Goal: Information Seeking & Learning: Learn about a topic

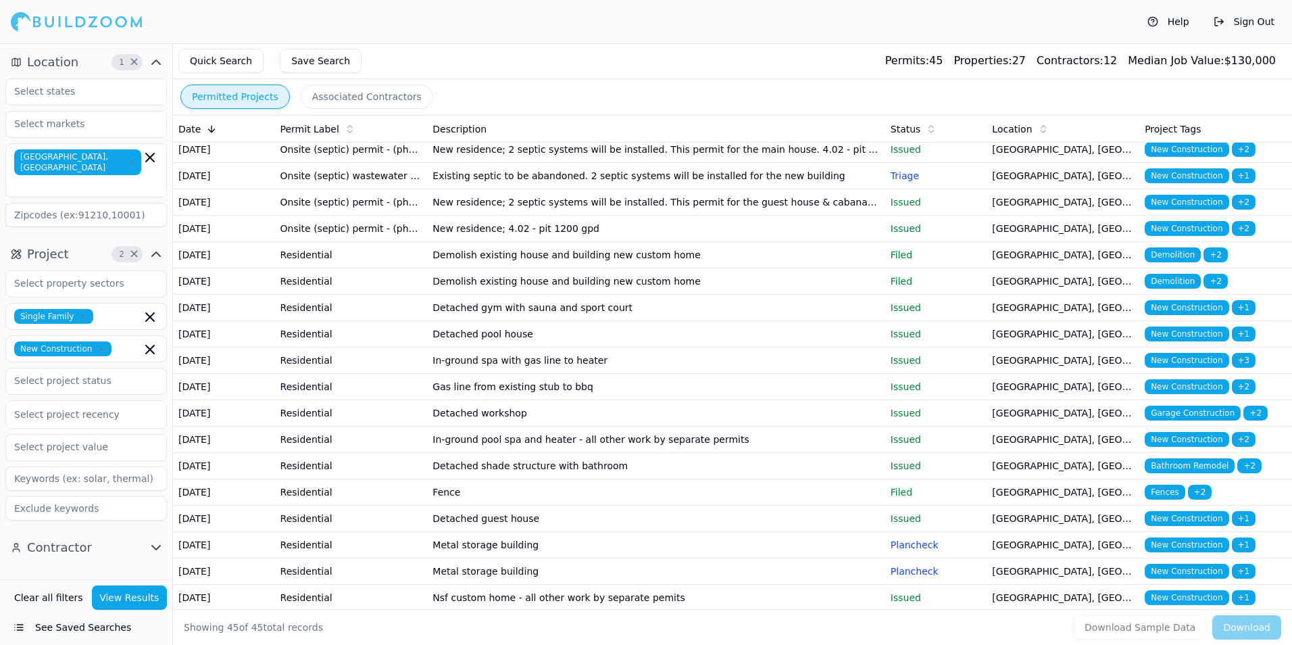
scroll to position [270, 0]
click at [583, 268] on td "Demolish existing house and building new custom home" at bounding box center [655, 254] width 457 height 26
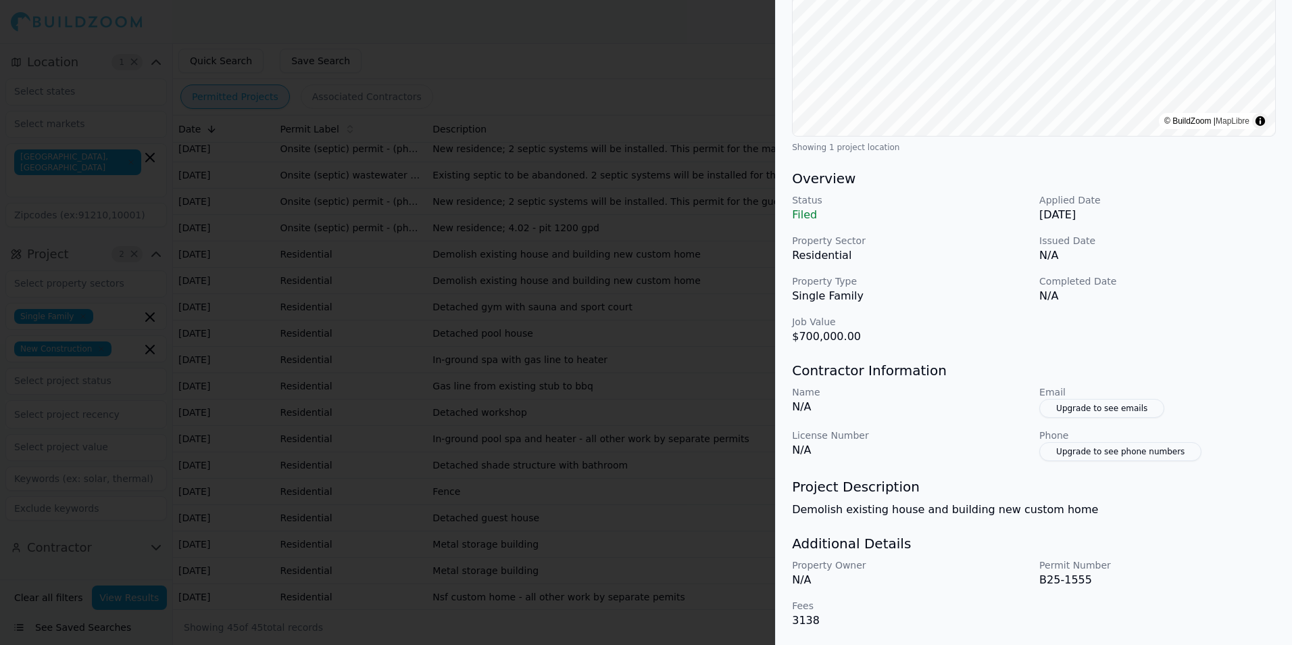
scroll to position [0, 0]
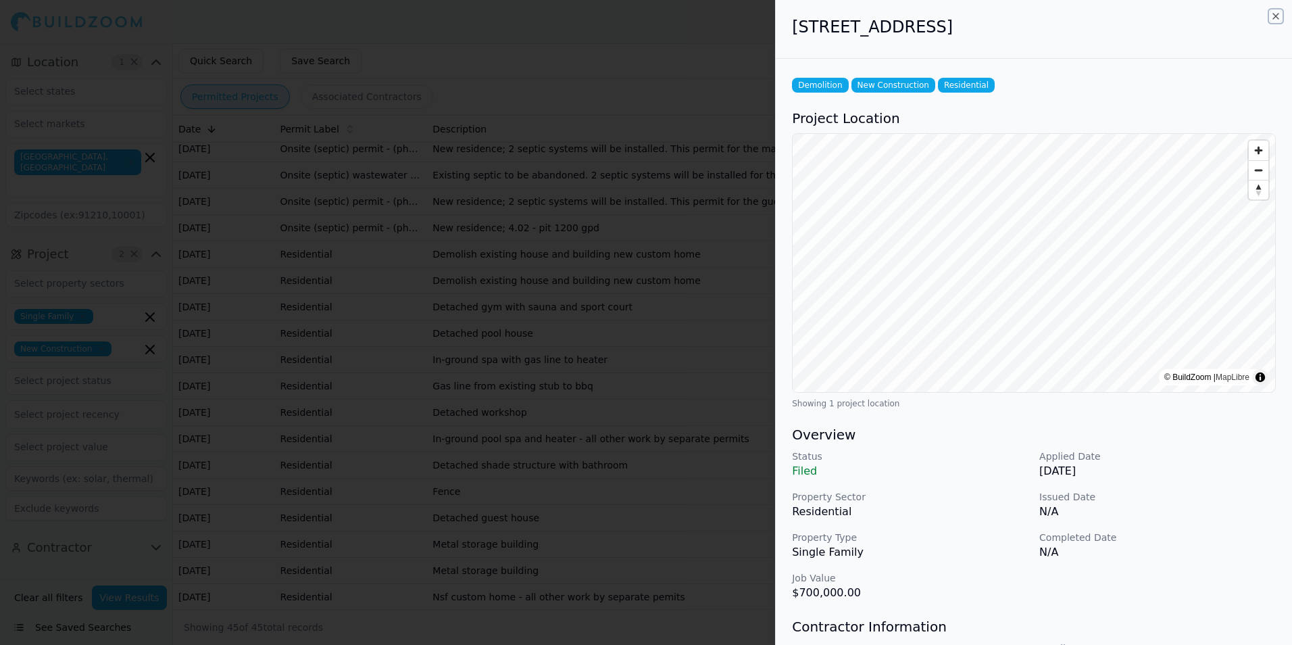
click at [1274, 16] on icon "button" at bounding box center [1275, 16] width 11 height 11
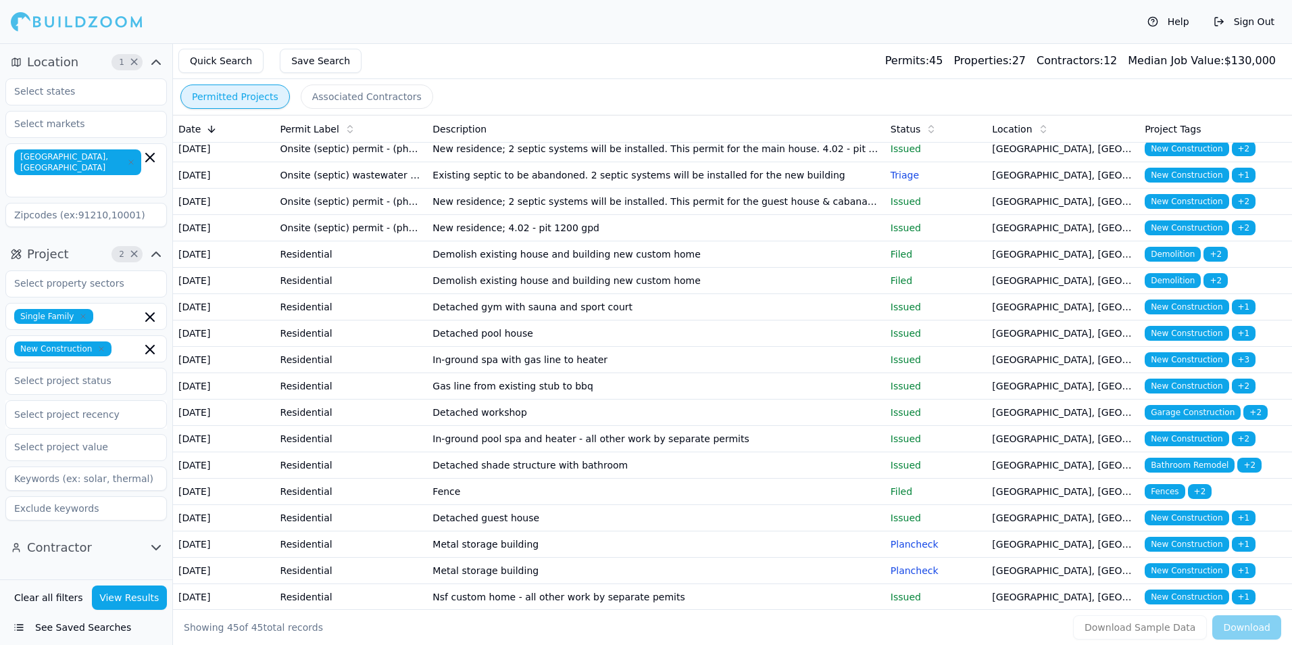
scroll to position [338, 0]
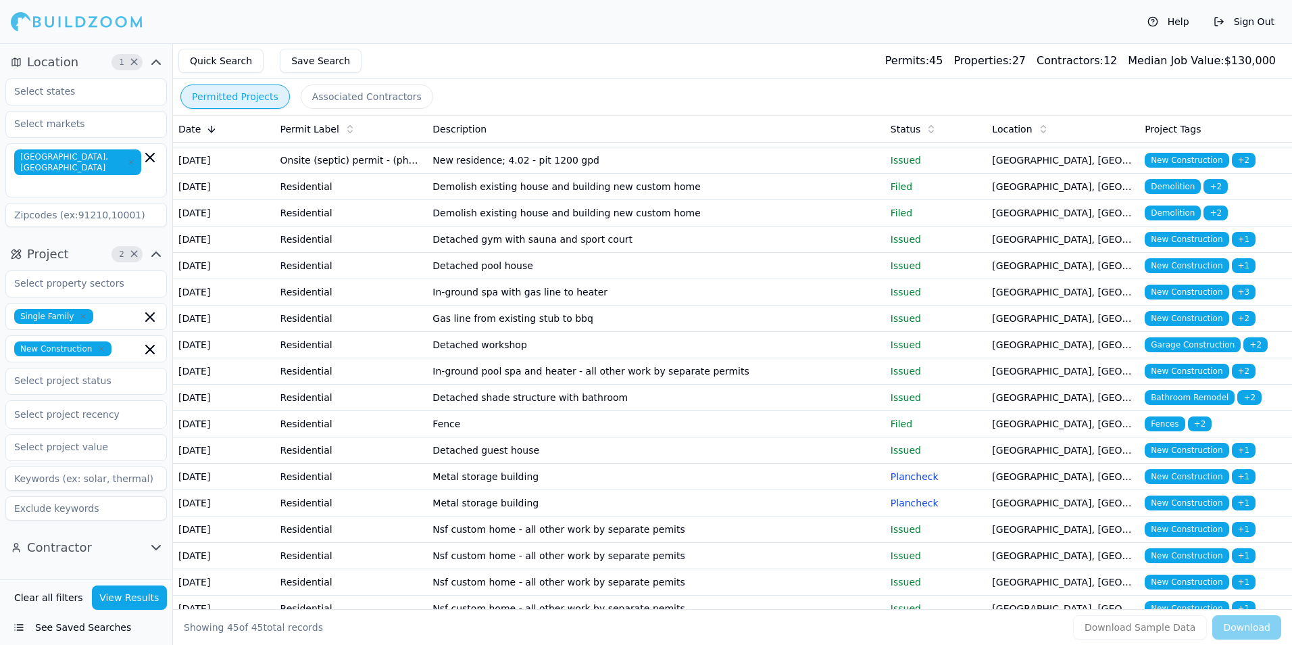
click at [874, 279] on td "Detached pool house" at bounding box center [655, 266] width 457 height 26
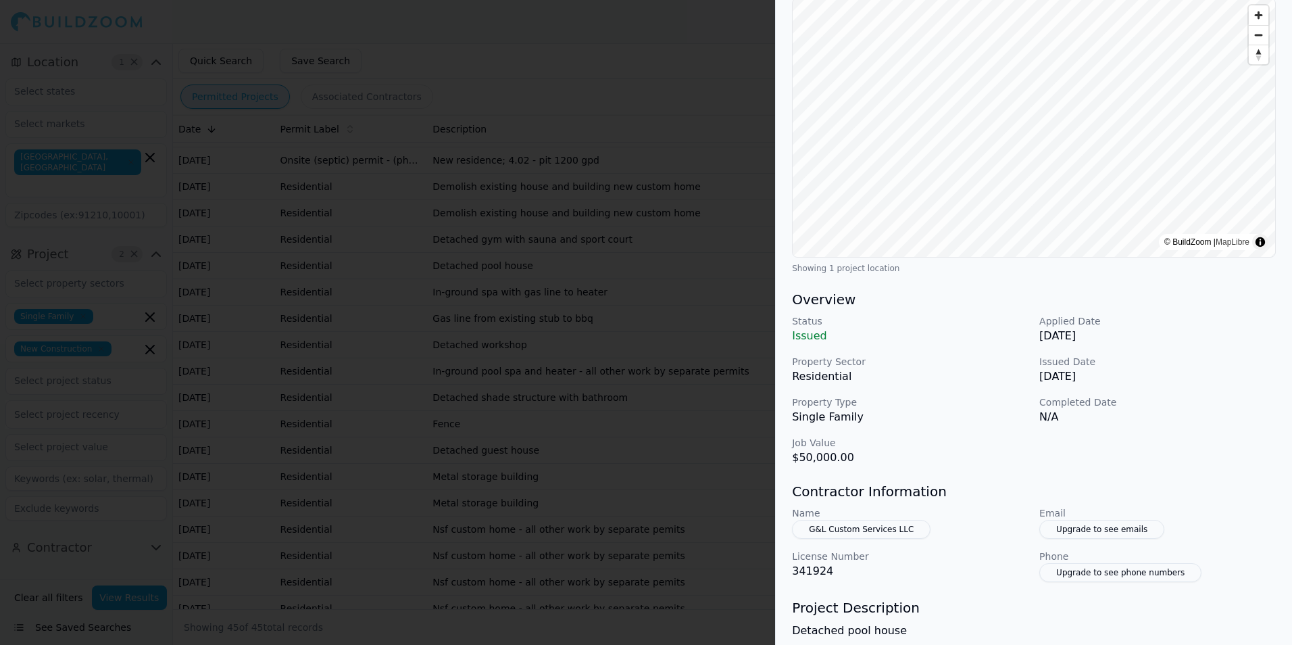
scroll to position [0, 0]
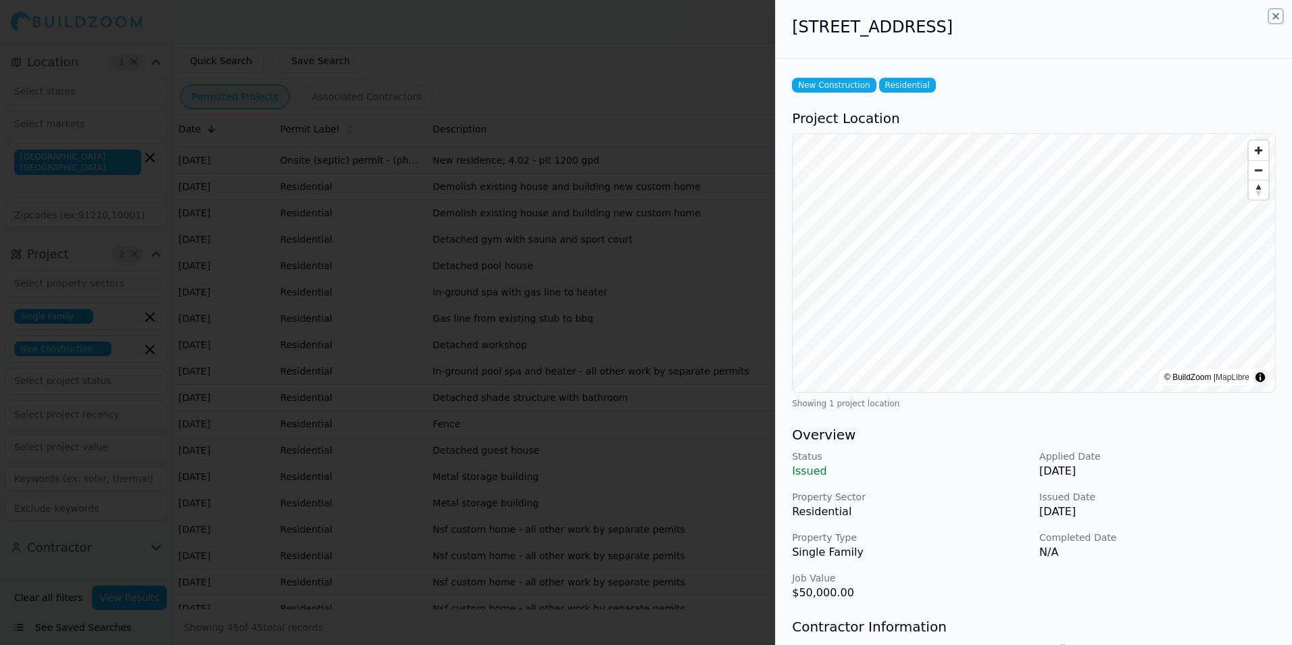
click at [1273, 17] on icon "button" at bounding box center [1275, 16] width 11 height 11
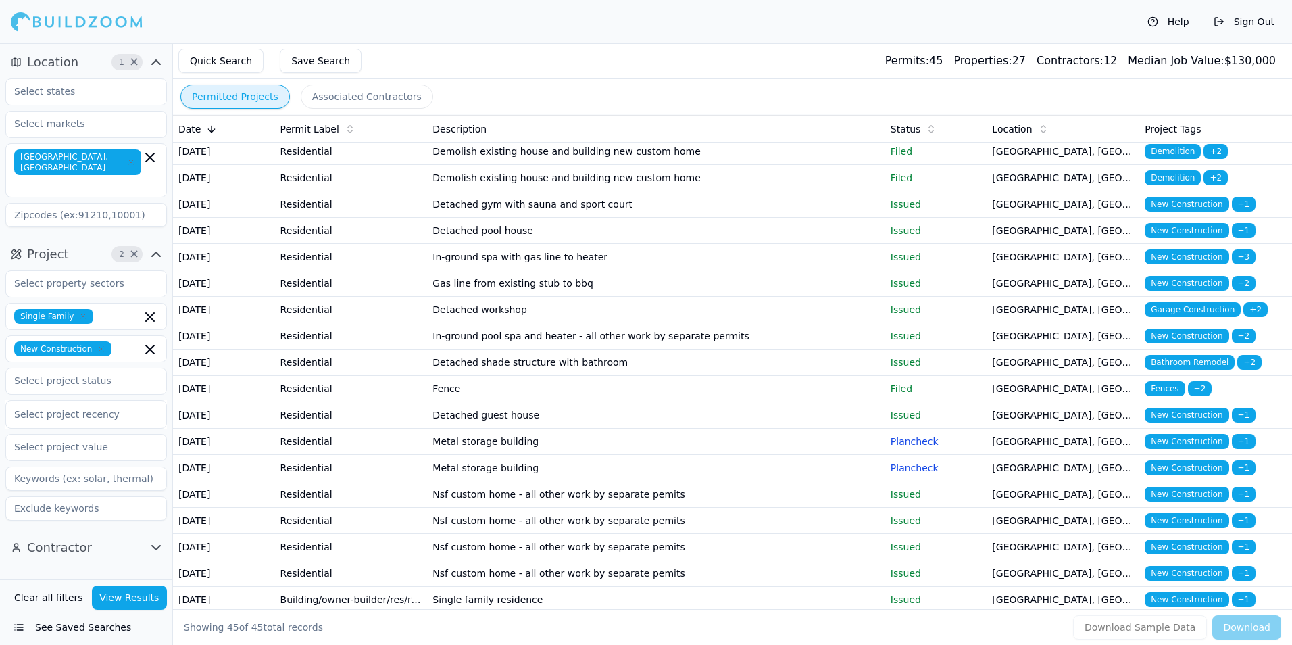
scroll to position [405, 0]
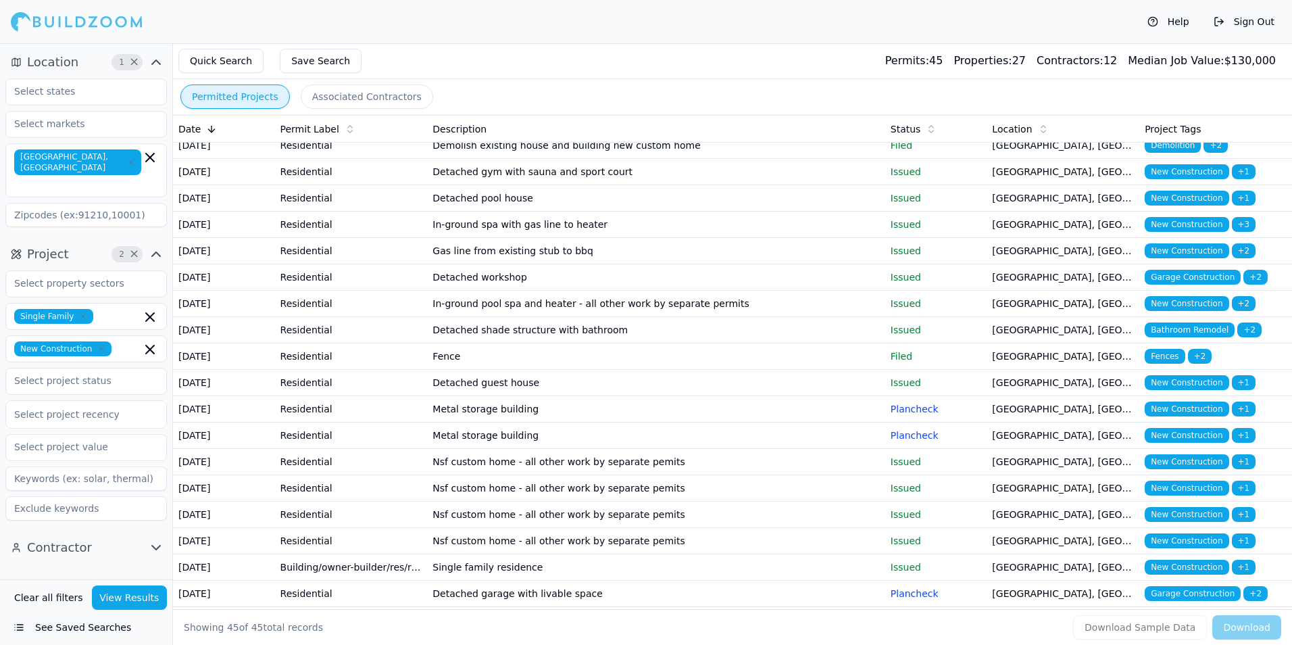
click at [825, 291] on td "Detached workshop" at bounding box center [655, 277] width 457 height 26
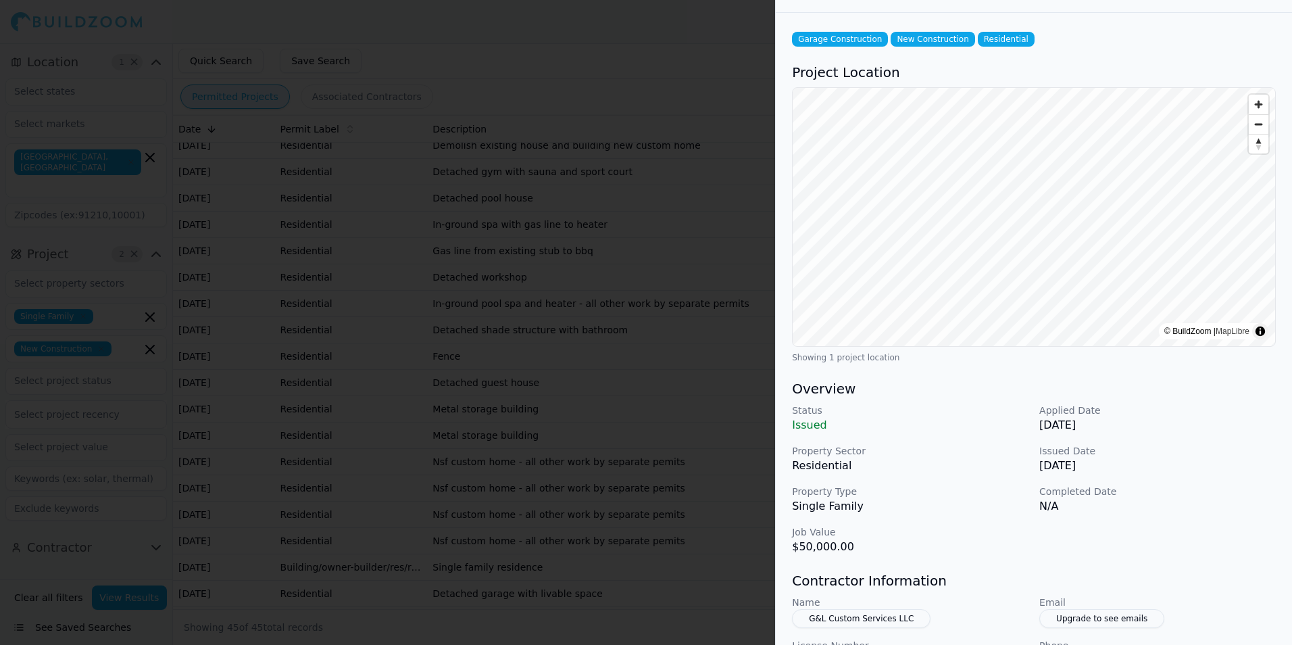
scroll to position [0, 0]
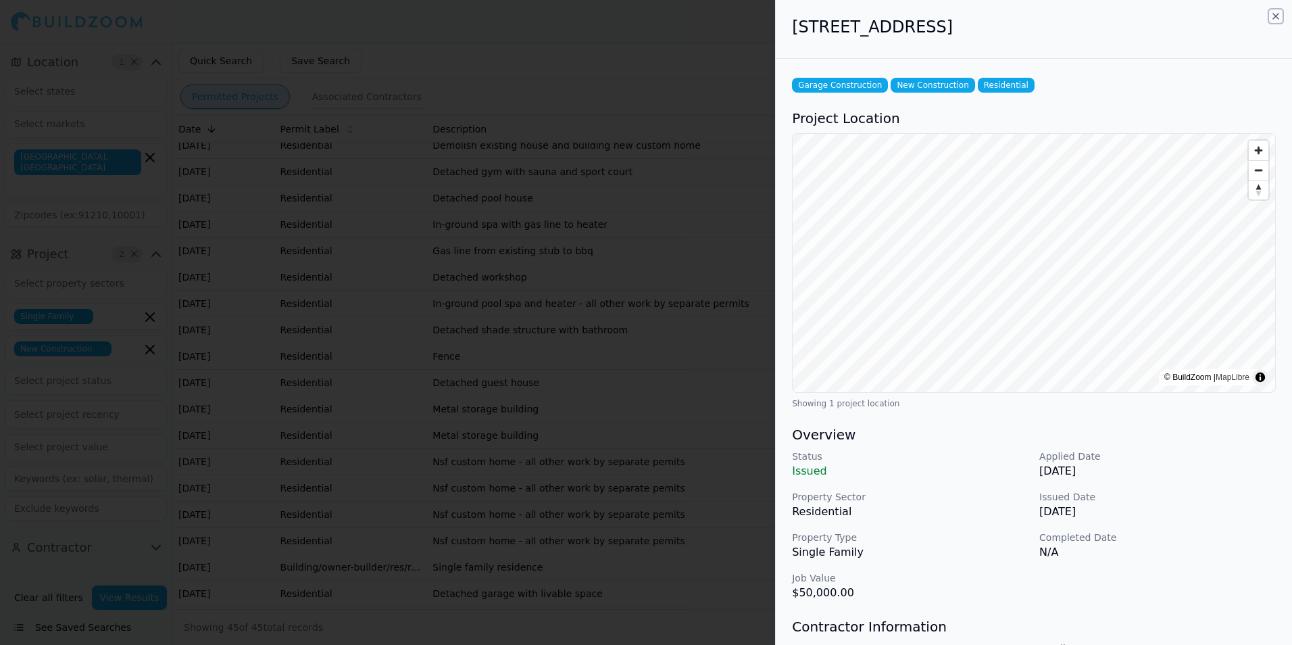
click at [1279, 15] on icon "button" at bounding box center [1275, 16] width 11 height 11
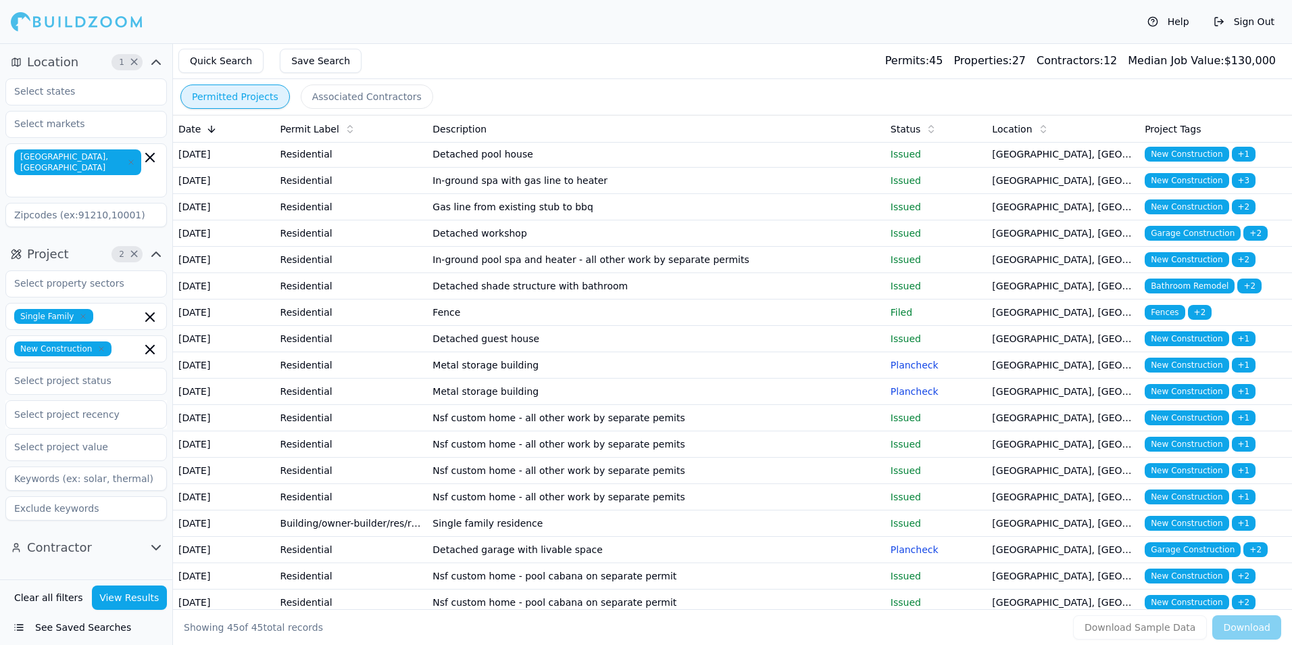
scroll to position [473, 0]
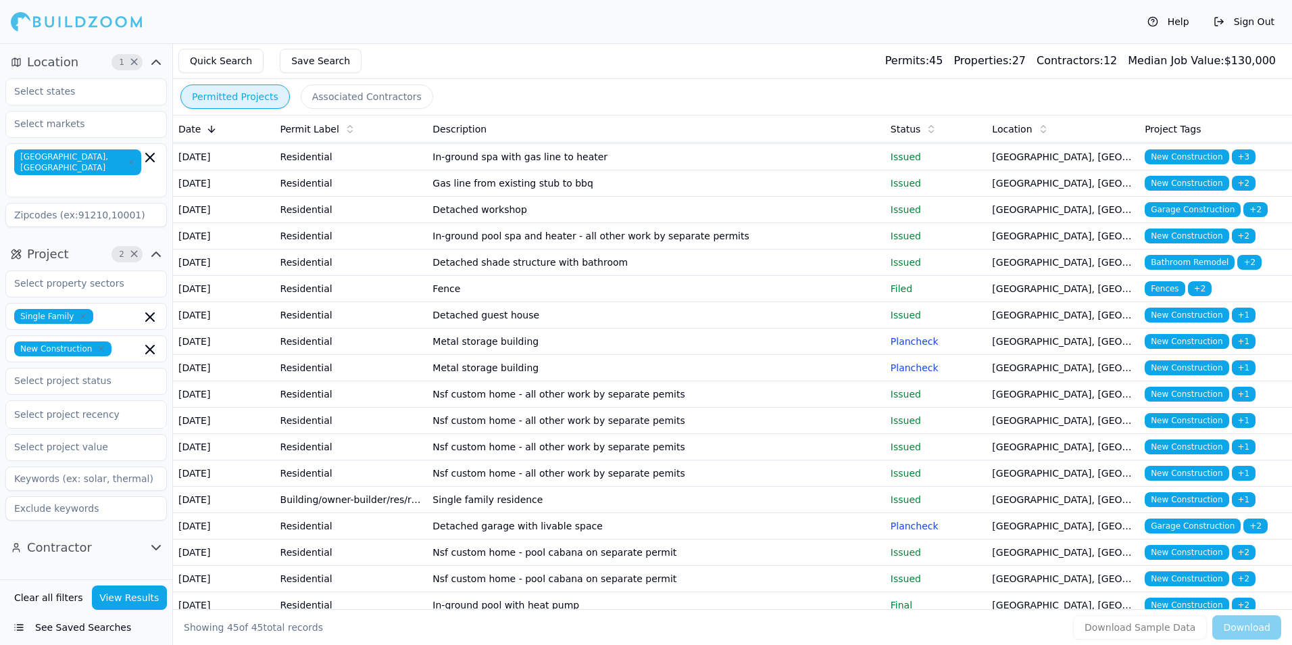
click at [835, 328] on td "Detached guest house" at bounding box center [655, 315] width 457 height 26
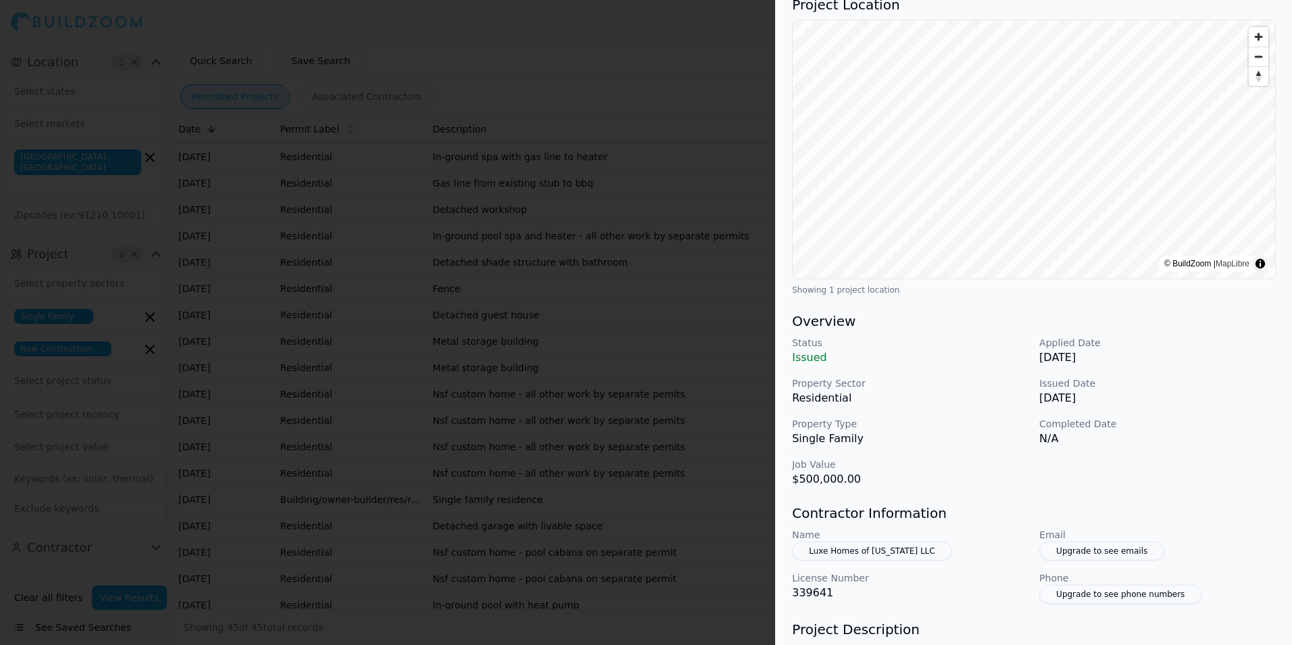
scroll to position [135, 0]
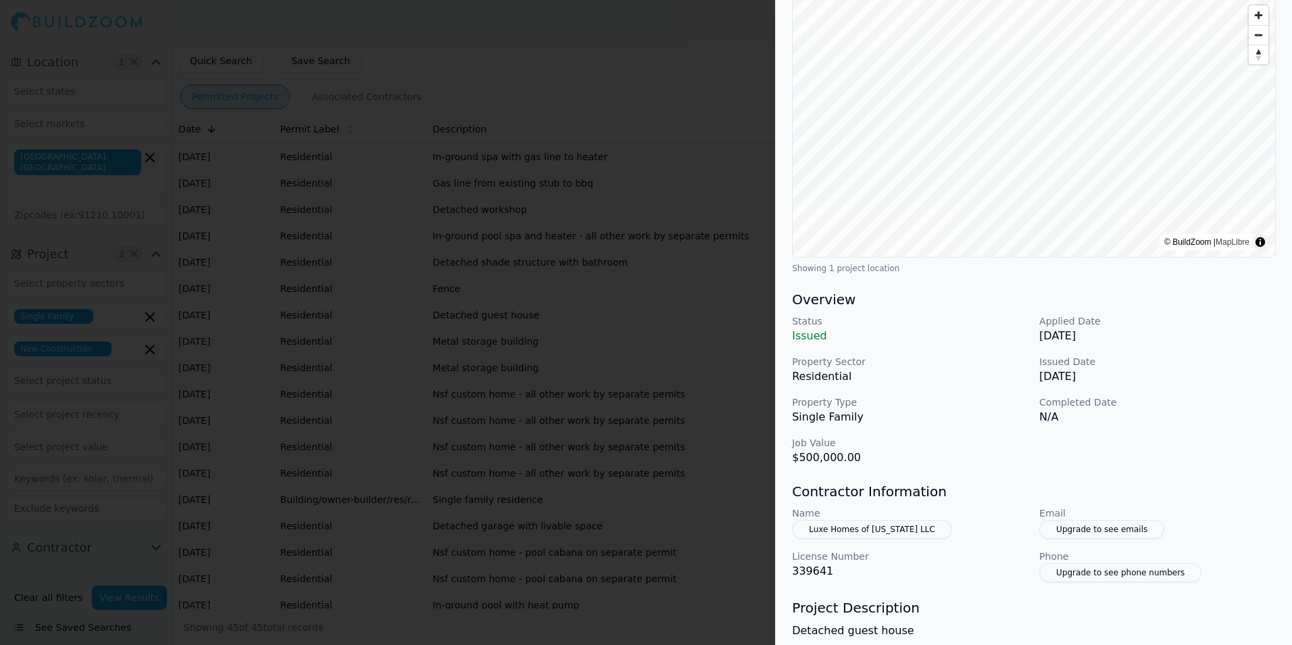
click at [1124, 526] on button "Upgrade to see emails" at bounding box center [1101, 529] width 125 height 19
click at [1114, 535] on button "Upgrade to see emails" at bounding box center [1101, 529] width 125 height 19
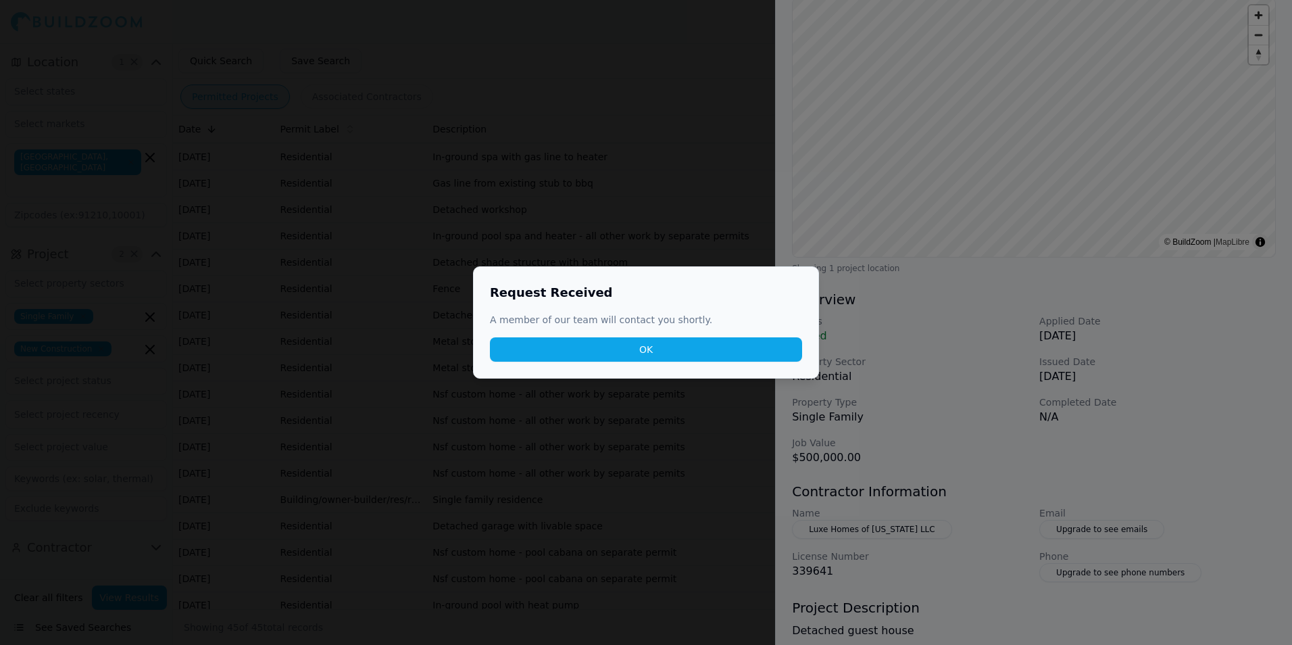
click at [779, 362] on div "Request Received A member of our team will contact you shortly. OK" at bounding box center [646, 322] width 346 height 112
drag, startPoint x: 738, startPoint y: 343, endPoint x: 795, endPoint y: 378, distance: 66.4
click at [738, 343] on button "OK" at bounding box center [646, 349] width 312 height 24
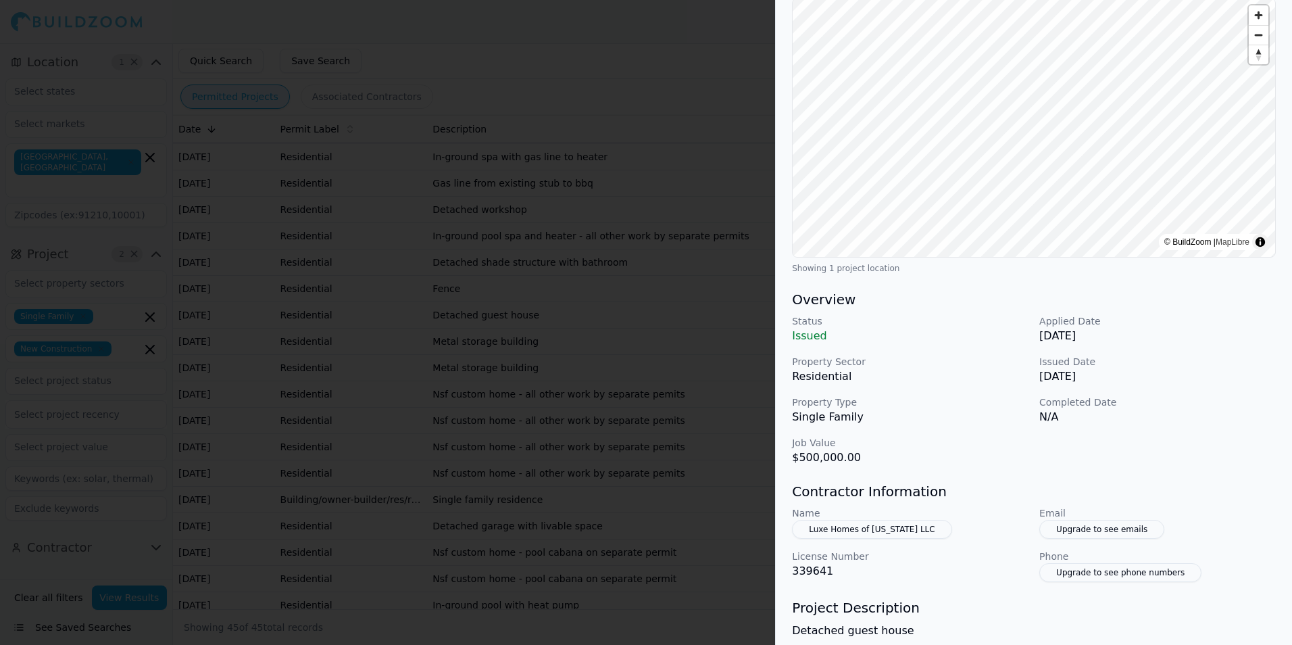
scroll to position [0, 0]
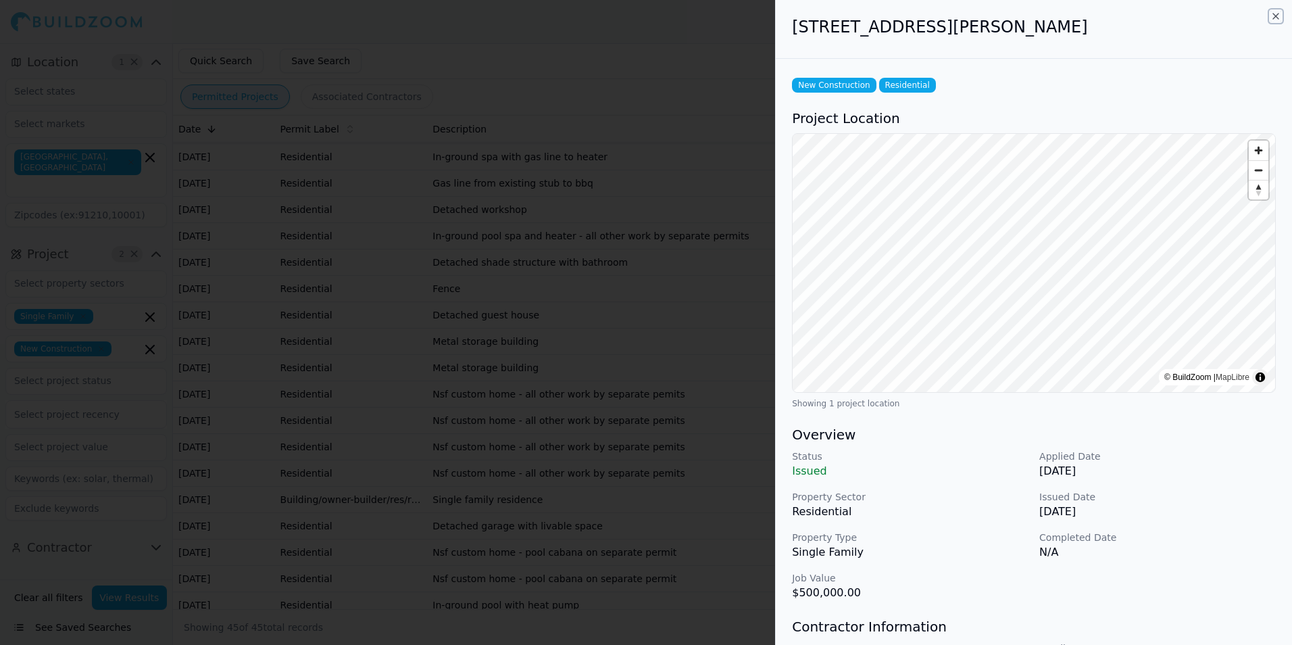
click at [1276, 17] on icon "button" at bounding box center [1275, 16] width 11 height 11
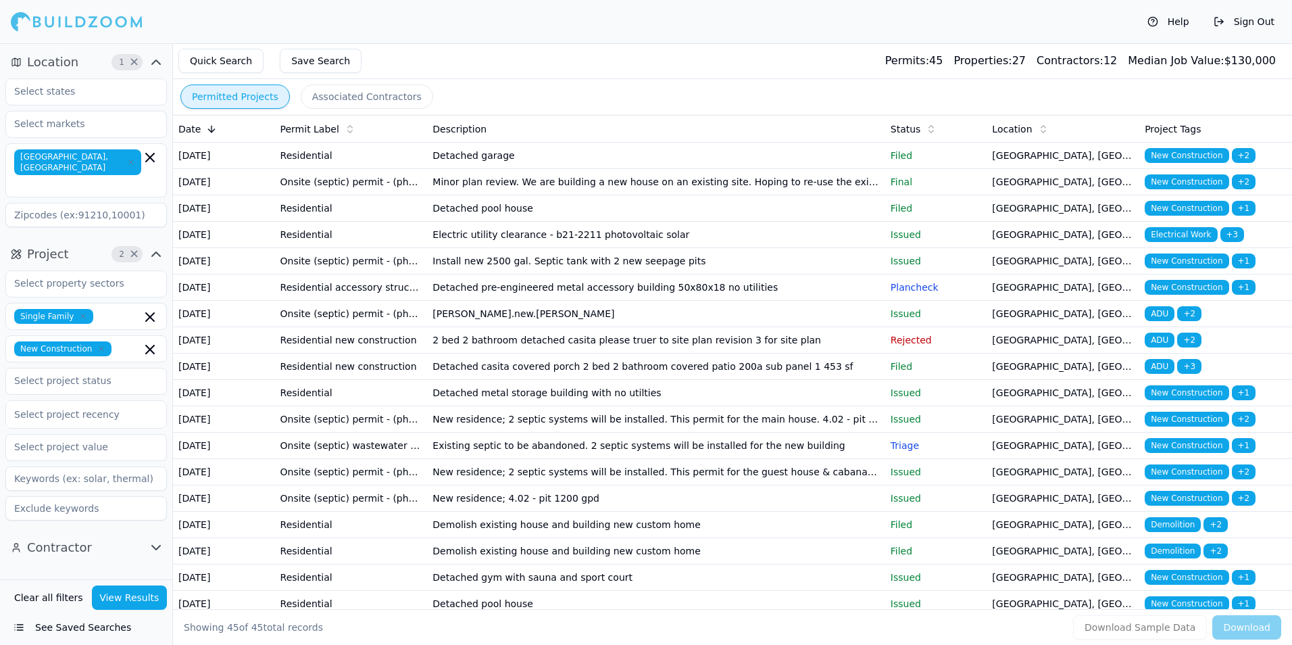
click at [831, 189] on td "Minor plan review. We are building a new house on an existing site. Hoping to r…" at bounding box center [655, 182] width 457 height 26
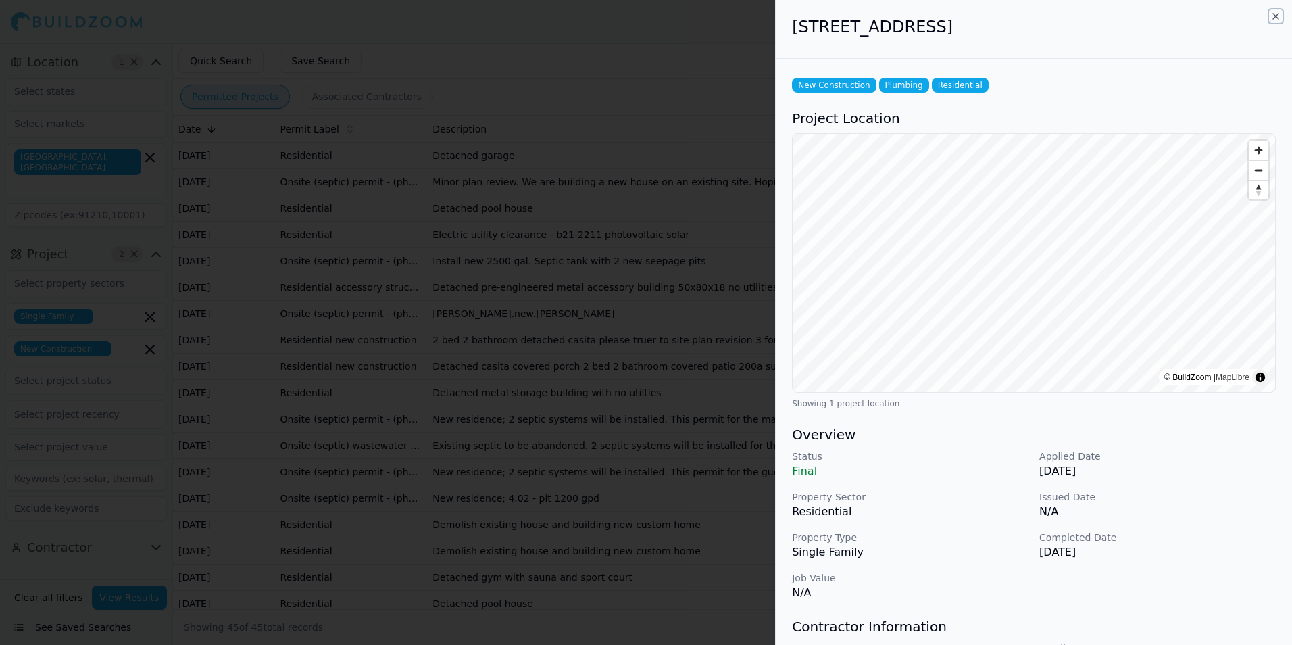
click at [1274, 15] on icon "button" at bounding box center [1275, 16] width 5 height 5
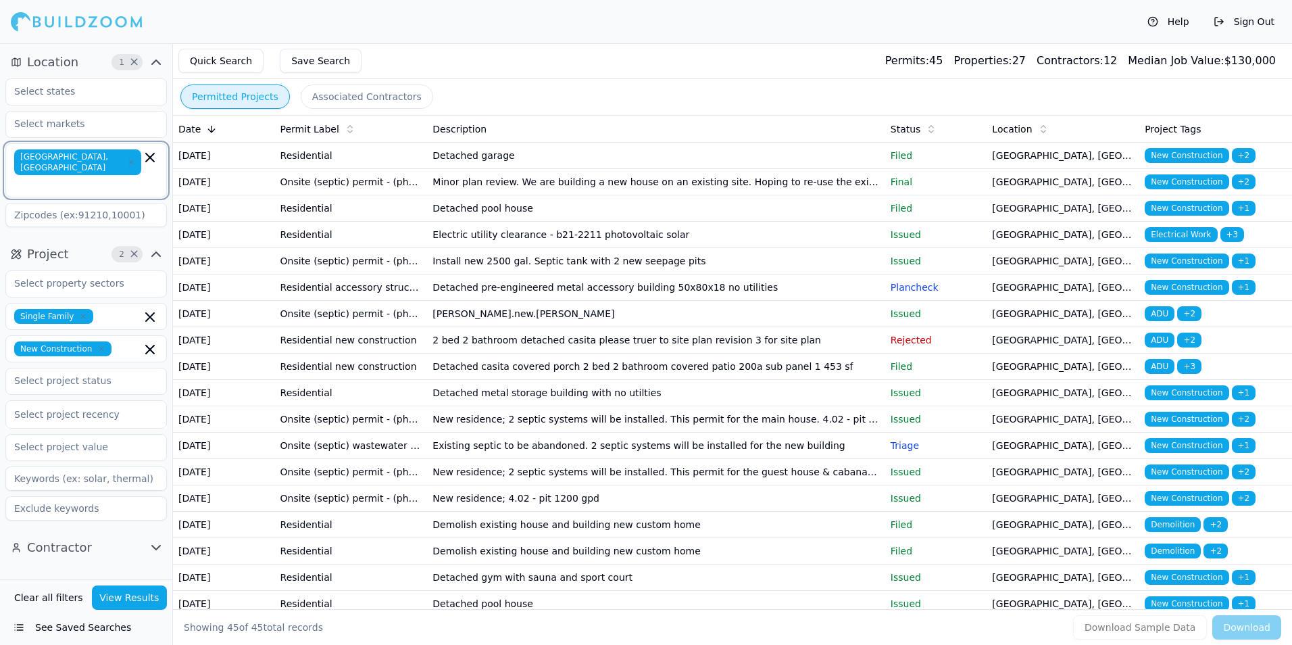
click at [146, 160] on icon "button" at bounding box center [150, 157] width 16 height 16
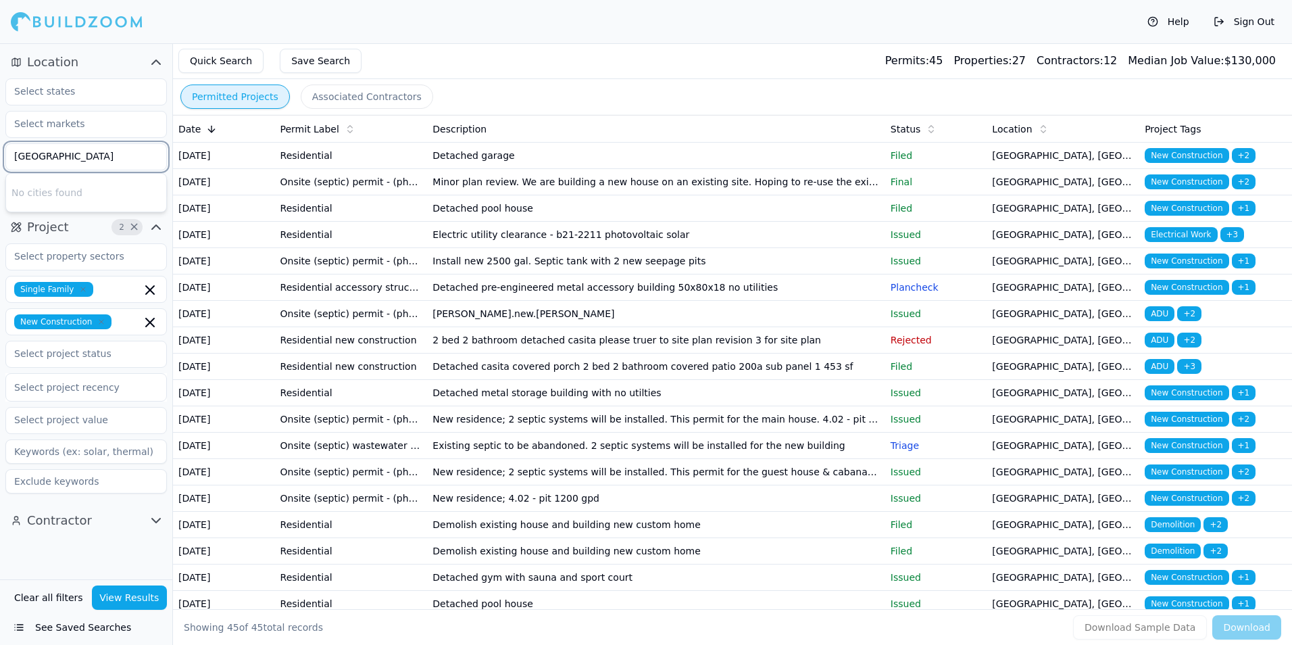
type input "[GEOGRAPHIC_DATA]"
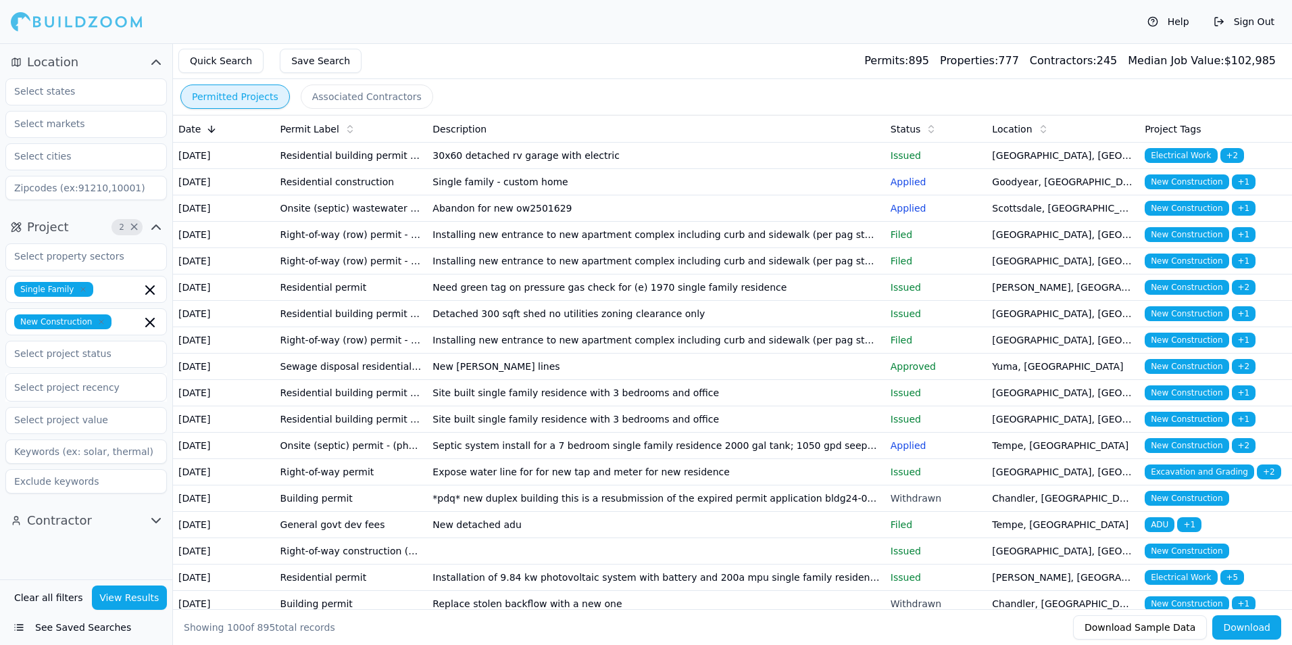
click at [457, 164] on td "30x60 detached rv garage with electric" at bounding box center [655, 156] width 457 height 26
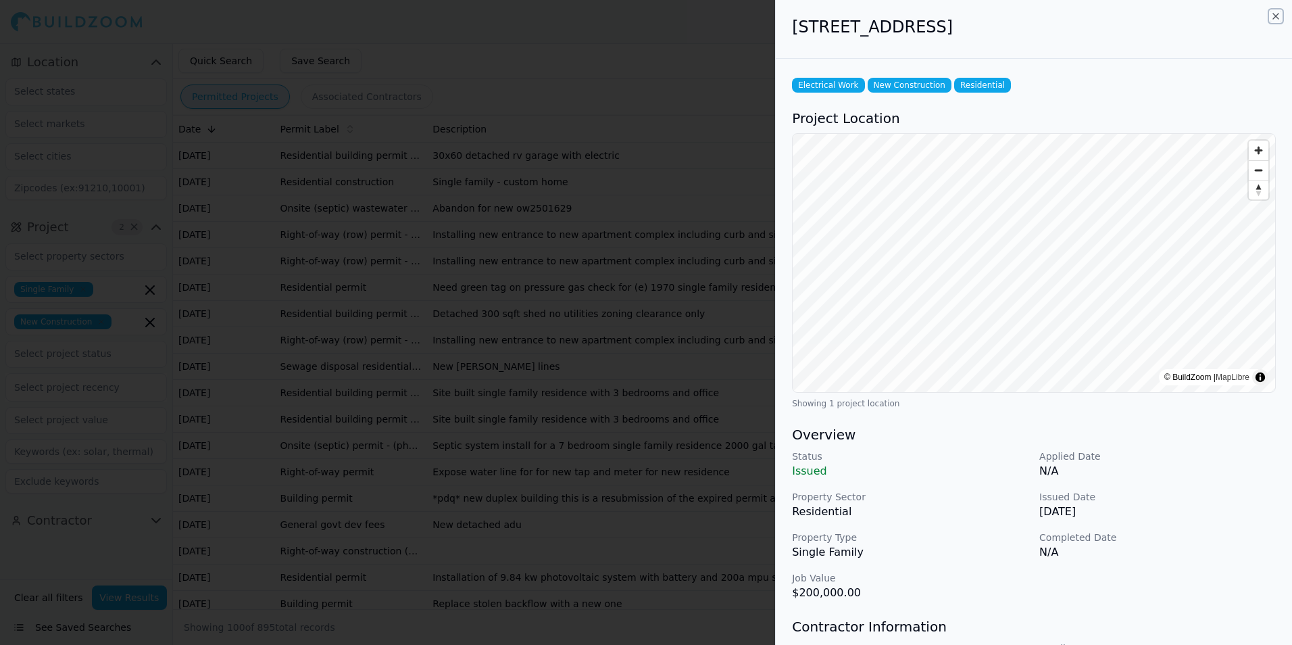
click at [1277, 17] on icon "button" at bounding box center [1275, 16] width 5 height 5
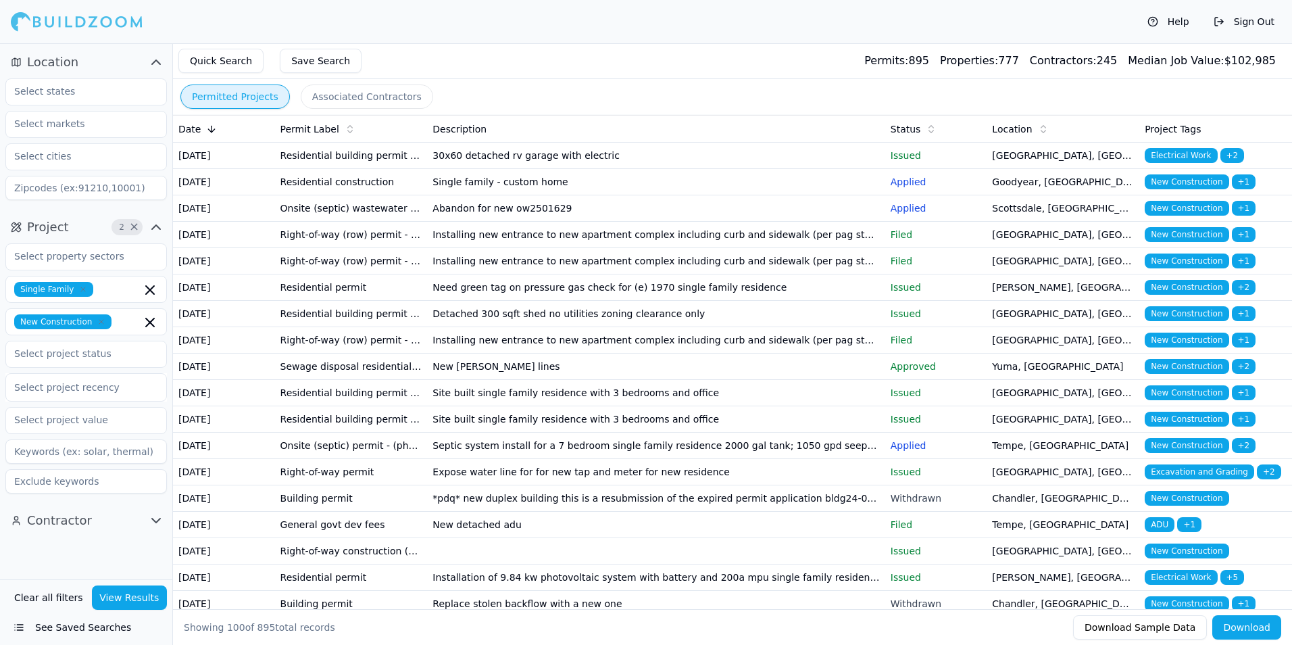
click at [716, 248] on td "Installing new entrance to new apartment complex including curb and sidewalk (p…" at bounding box center [655, 235] width 457 height 26
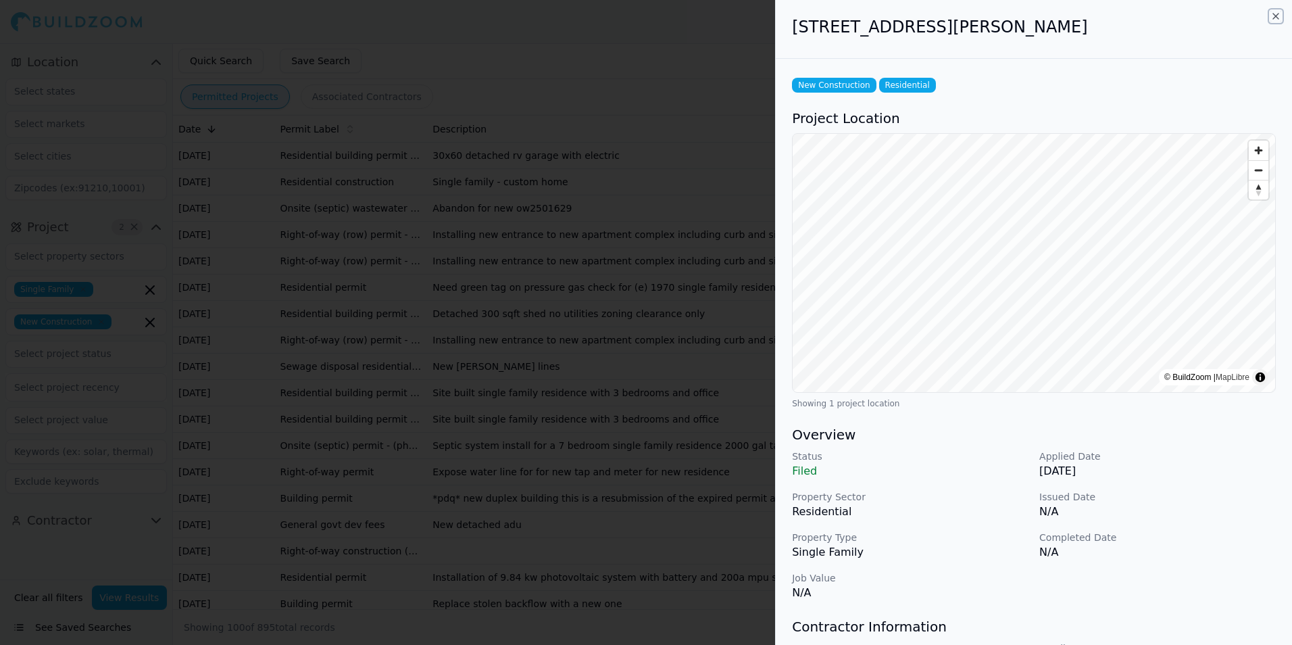
click at [1274, 16] on icon "button" at bounding box center [1275, 16] width 11 height 11
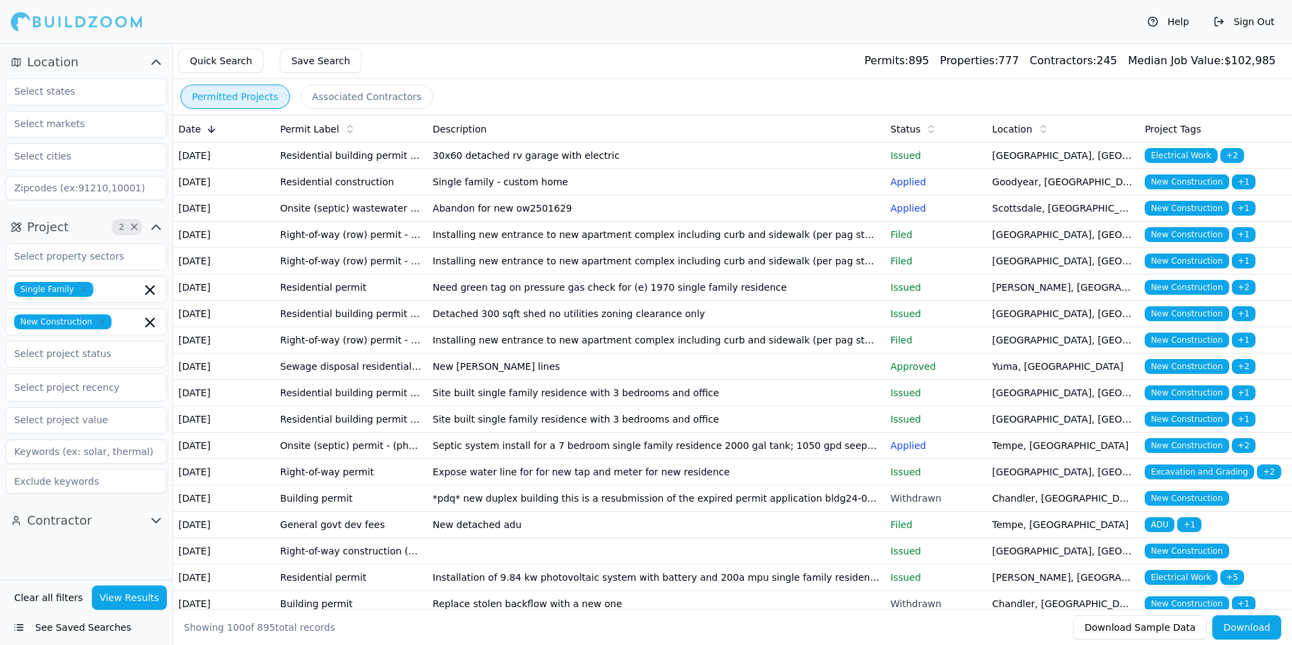
click at [758, 406] on td "Site built single family residence with 3 bedrooms and office" at bounding box center [655, 393] width 457 height 26
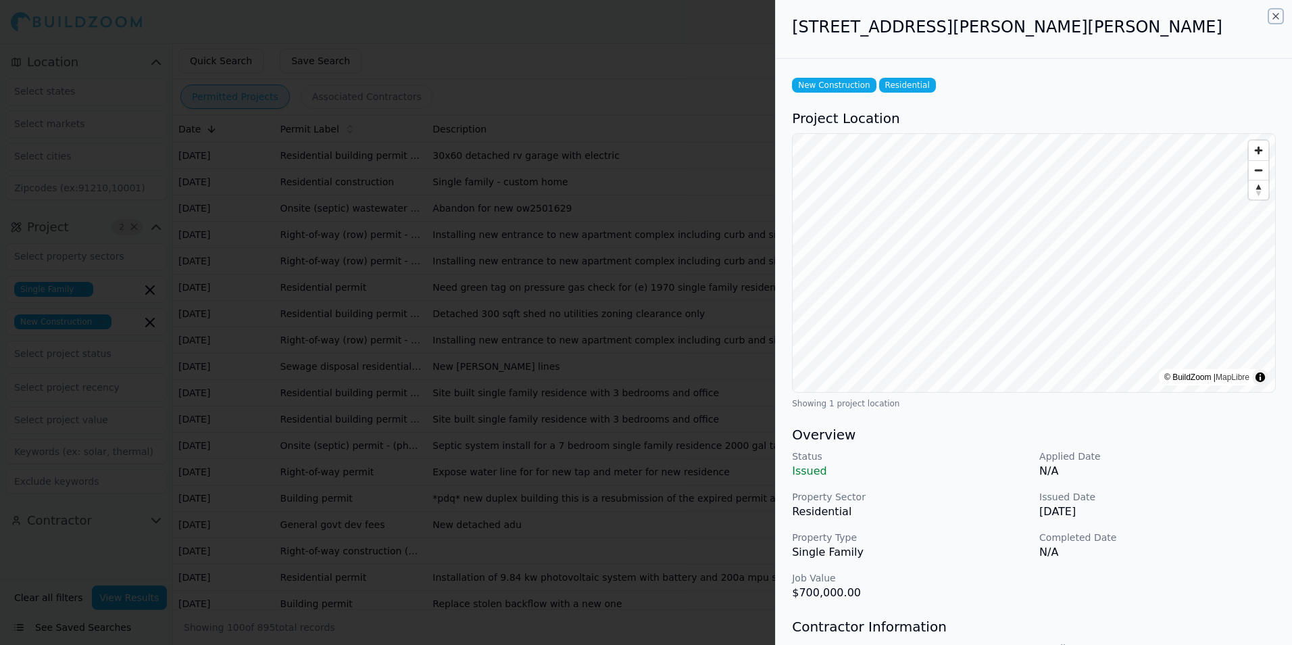
click at [1274, 18] on icon "button" at bounding box center [1275, 16] width 11 height 11
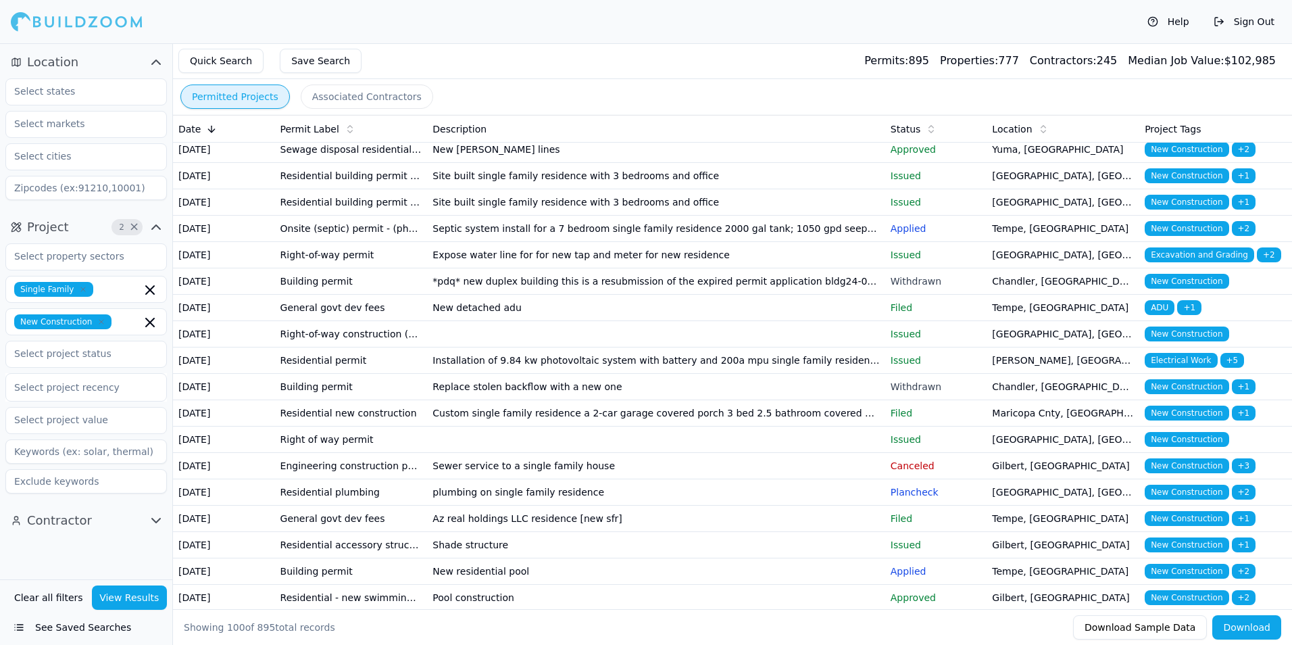
scroll to position [270, 0]
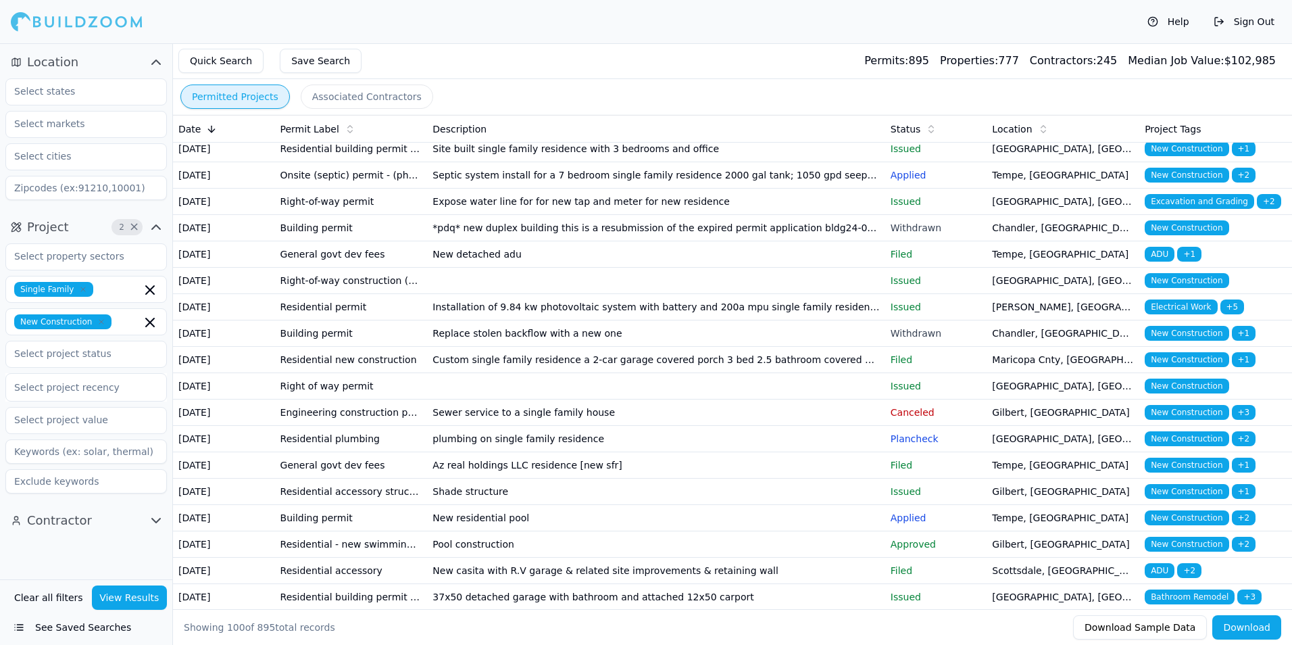
click at [849, 373] on td "Custom single family residence a 2-car garage covered porch 3 bed 2.5 bathroom …" at bounding box center [655, 360] width 457 height 26
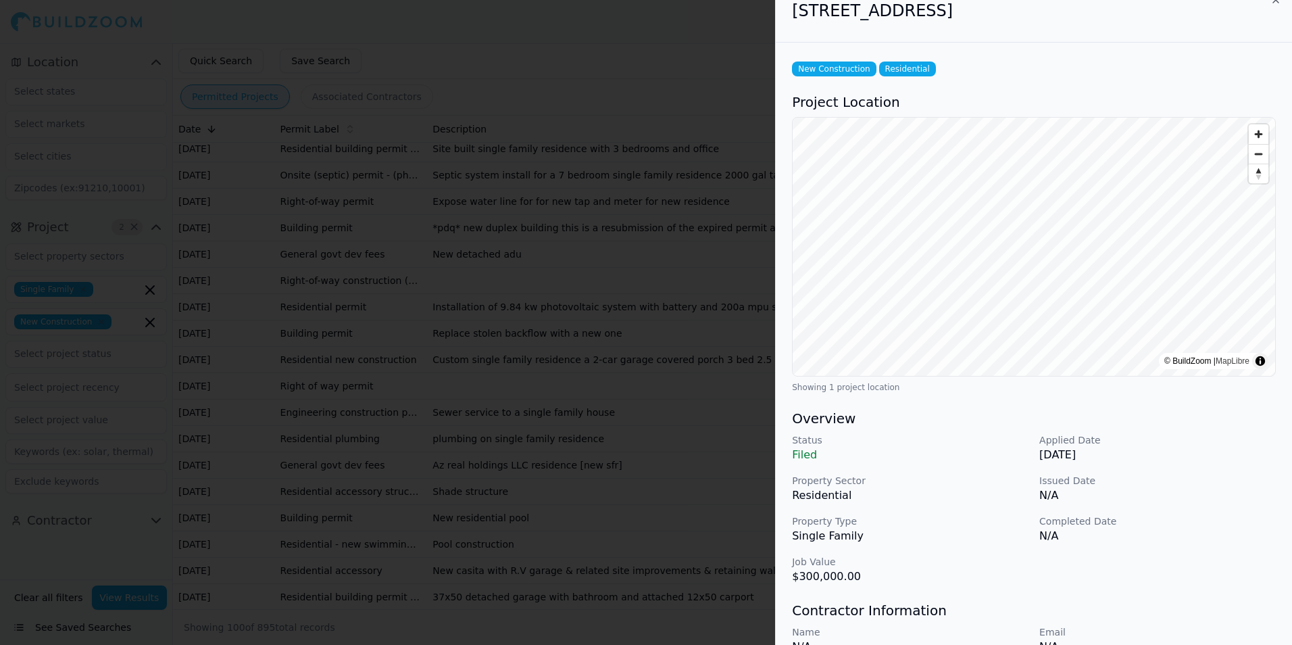
scroll to position [0, 0]
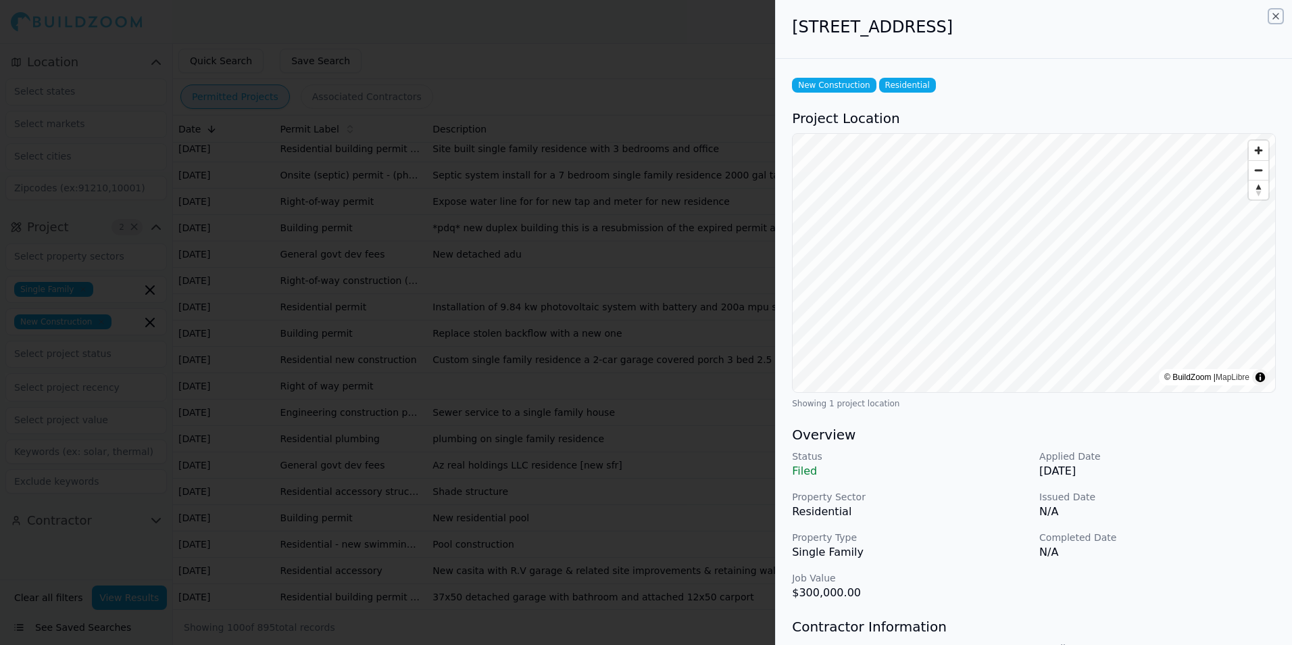
click at [1275, 15] on icon "button" at bounding box center [1275, 16] width 11 height 11
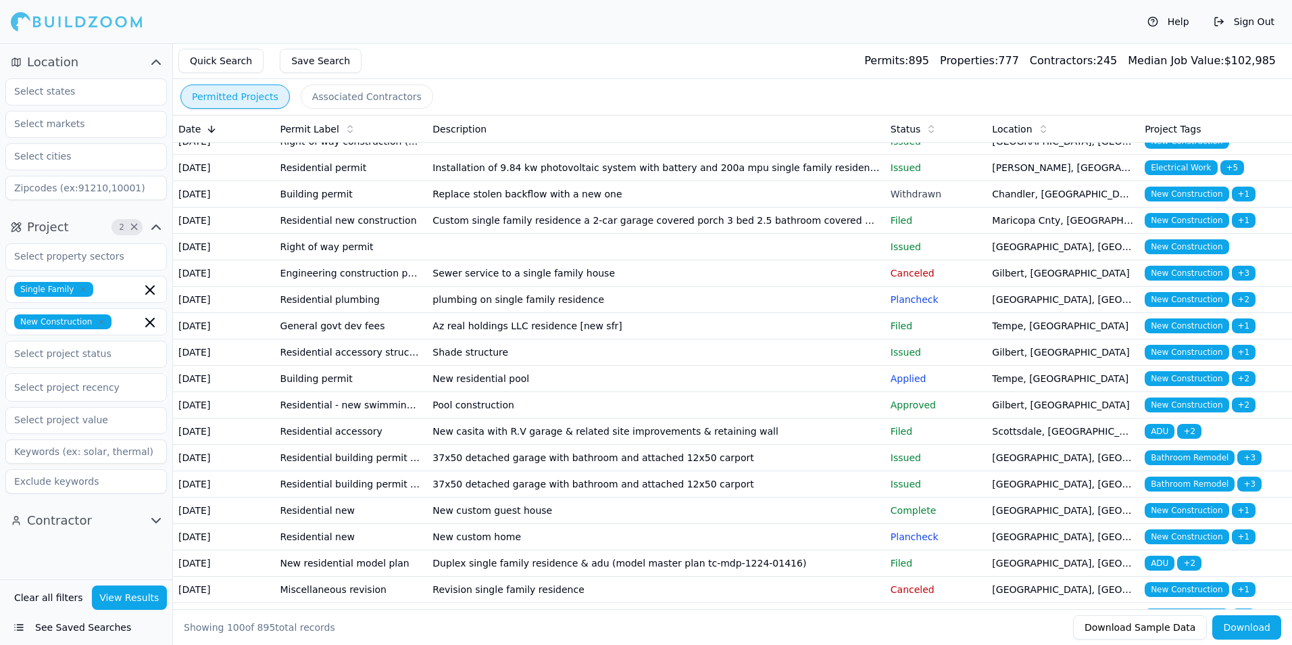
scroll to position [541, 0]
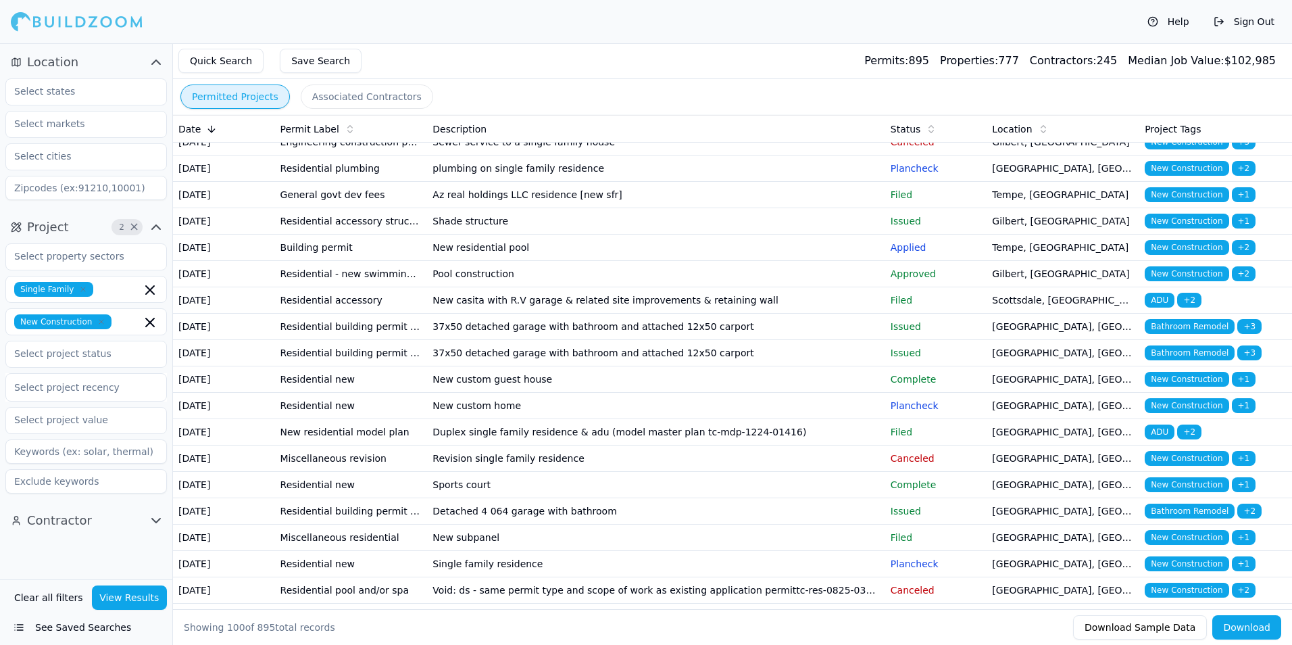
click at [908, 175] on p "Plancheck" at bounding box center [936, 169] width 91 height 14
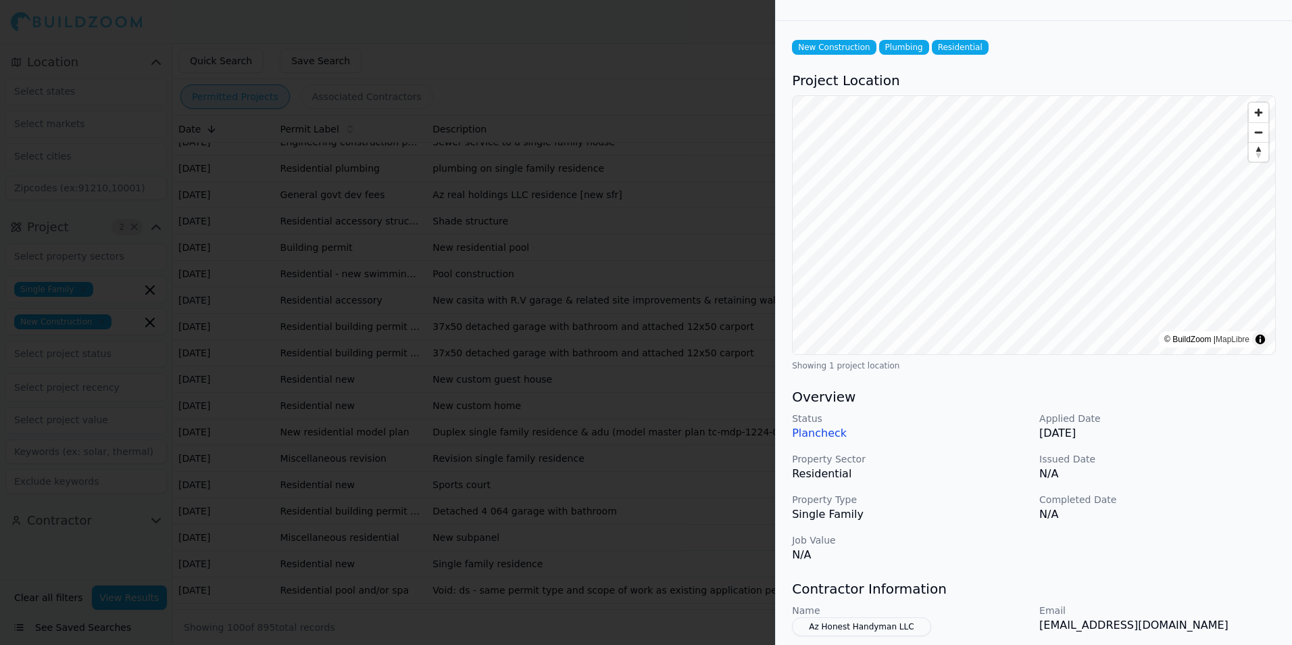
scroll to position [0, 0]
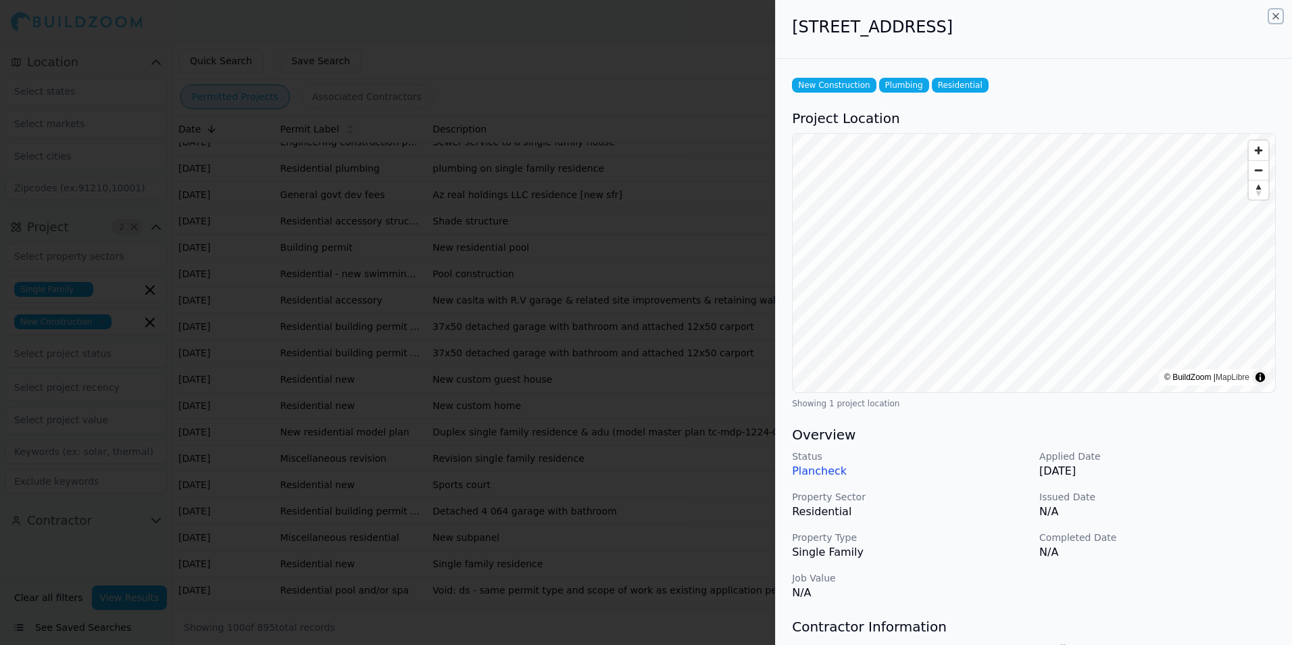
click at [1276, 15] on icon "button" at bounding box center [1275, 16] width 11 height 11
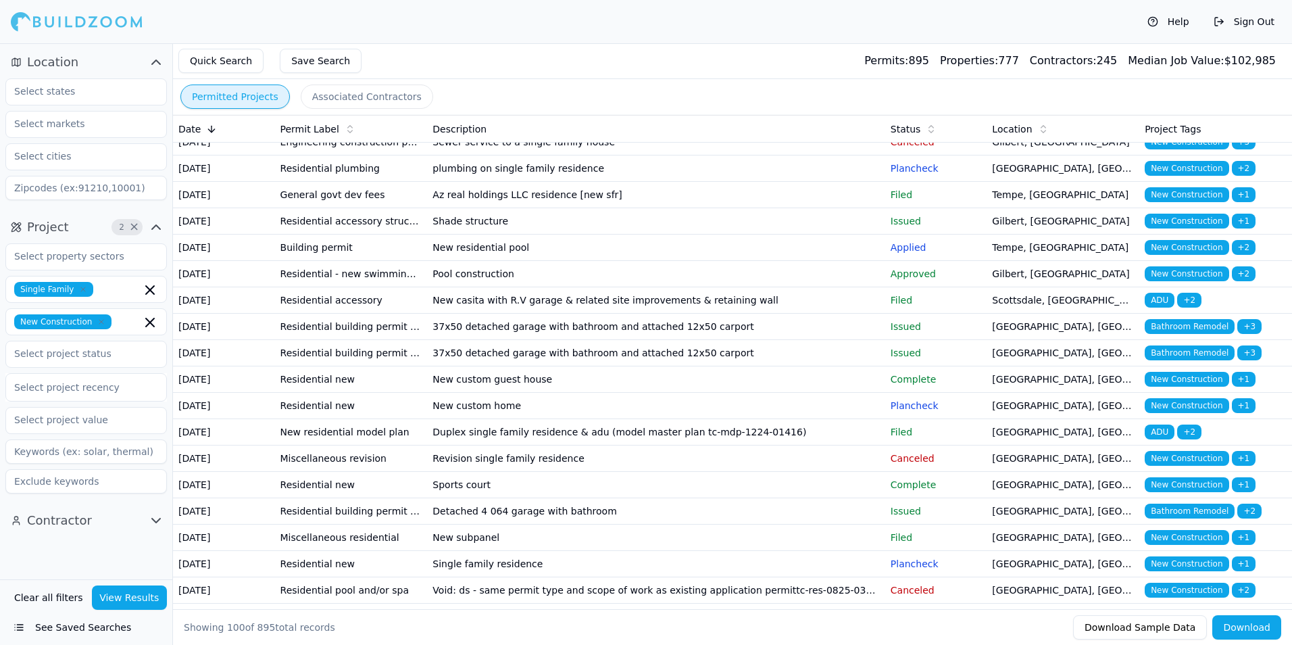
scroll to position [608, 0]
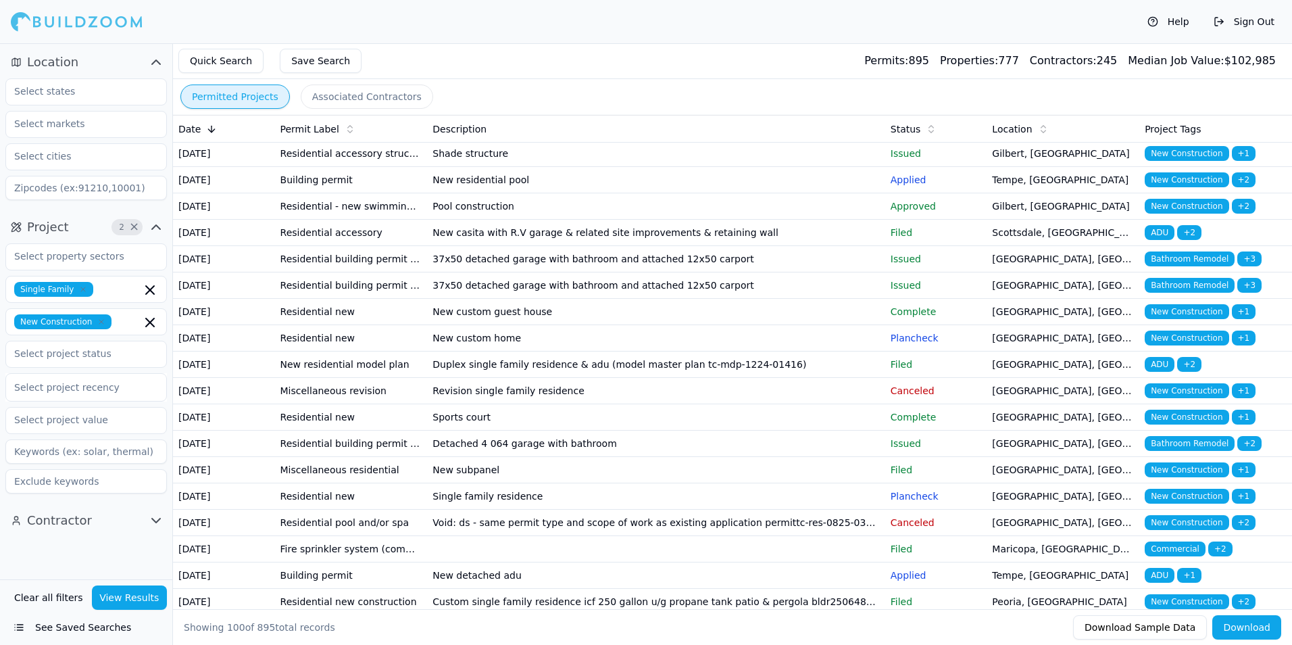
click at [685, 246] on td "New casita with R.V garage & related site improvements & retaining wall" at bounding box center [655, 233] width 457 height 26
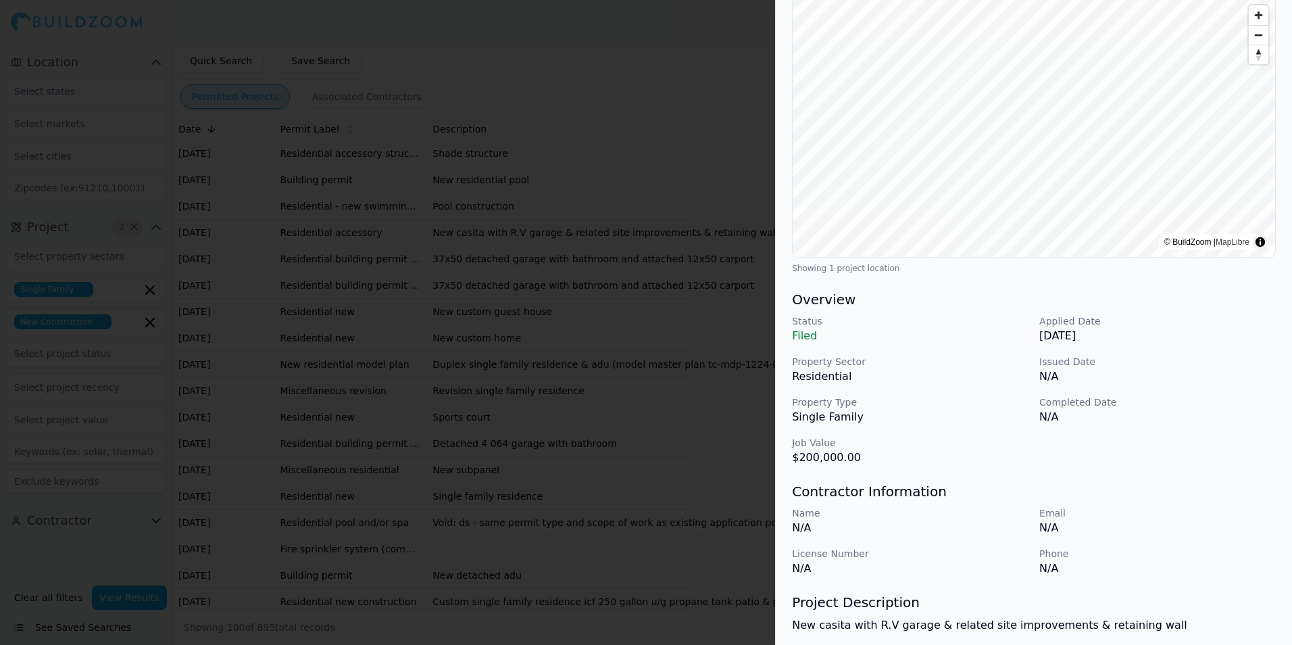
scroll to position [0, 0]
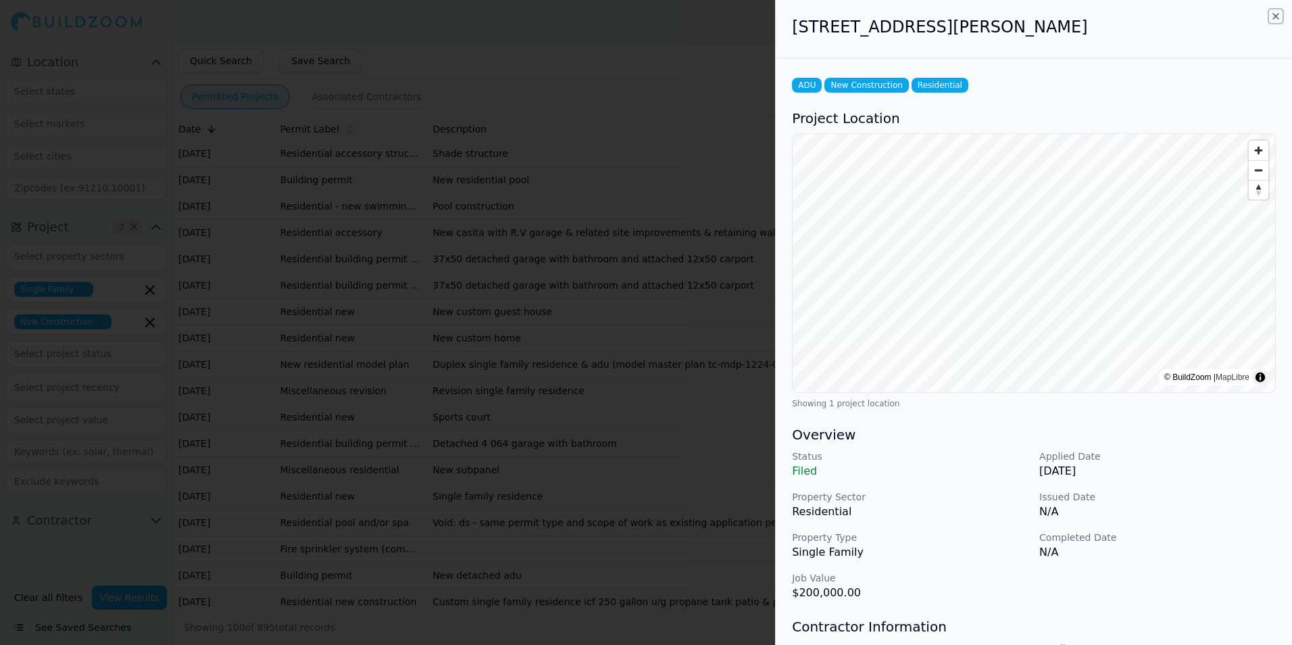
click at [1274, 18] on icon "button" at bounding box center [1275, 16] width 11 height 11
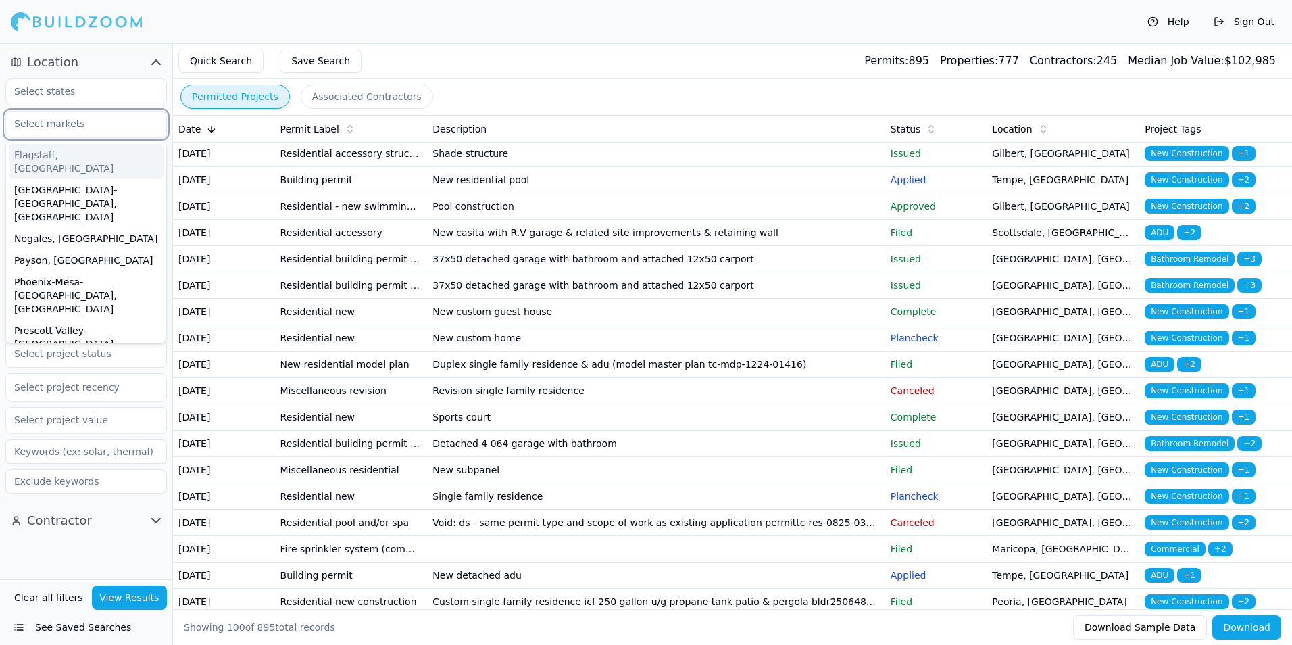
click at [76, 120] on input "text" at bounding box center [77, 124] width 143 height 24
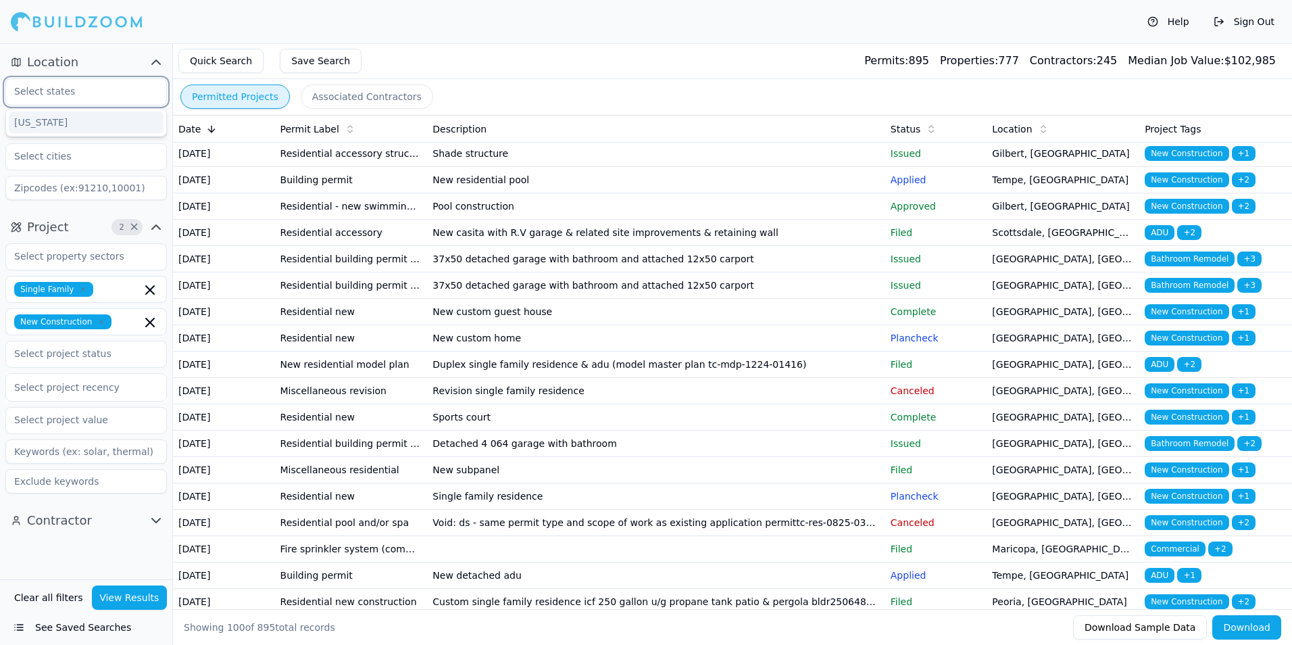
click at [57, 94] on input "text" at bounding box center [77, 91] width 143 height 24
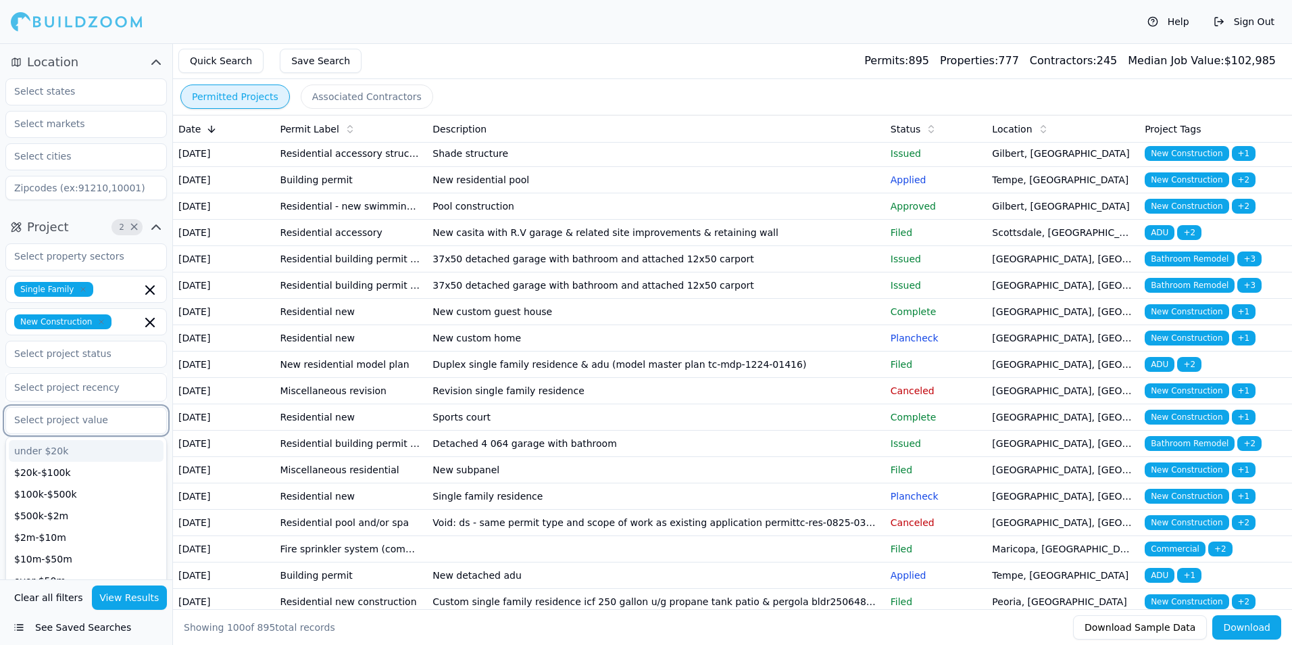
click at [63, 421] on input "text" at bounding box center [77, 419] width 143 height 24
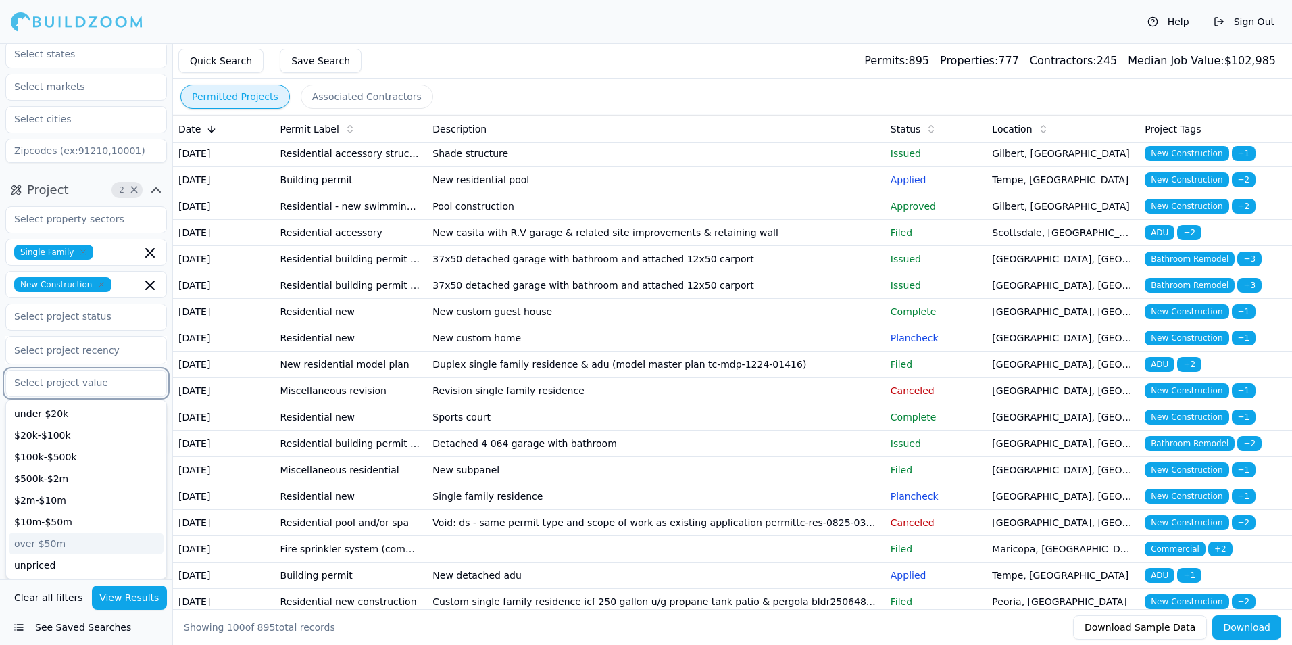
click at [66, 547] on div "over $50m" at bounding box center [86, 544] width 155 height 22
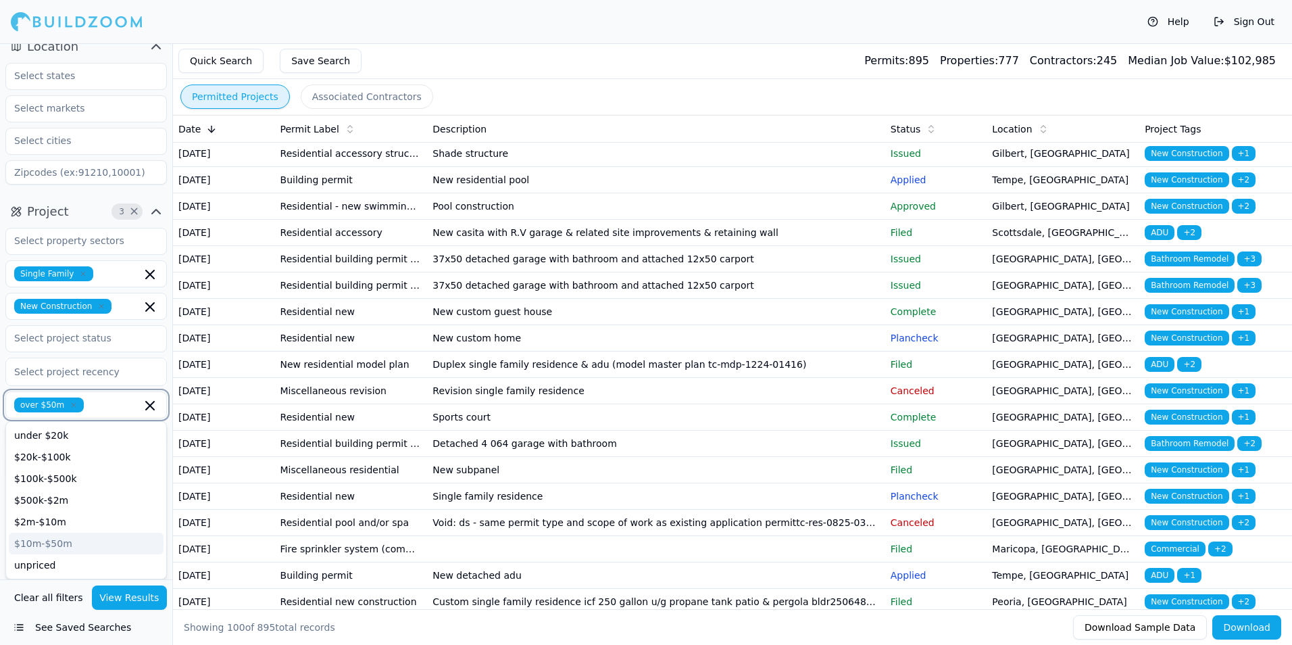
scroll to position [16, 0]
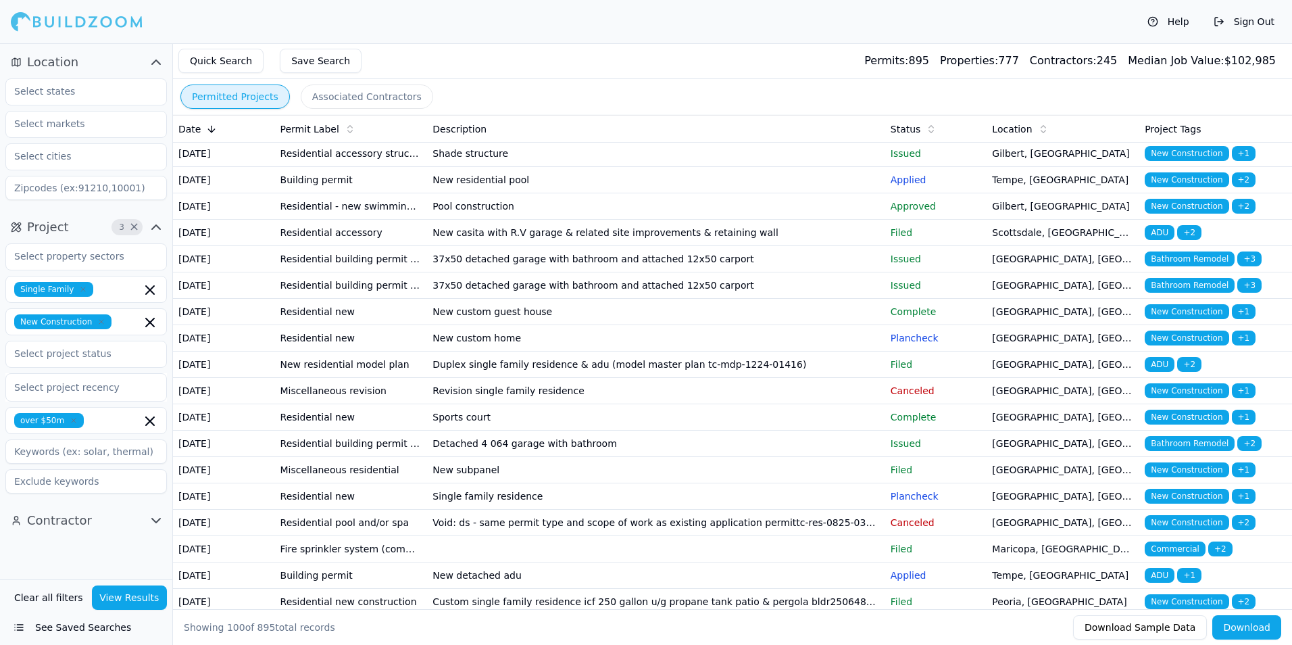
click at [124, 605] on button "View Results" at bounding box center [130, 597] width 76 height 24
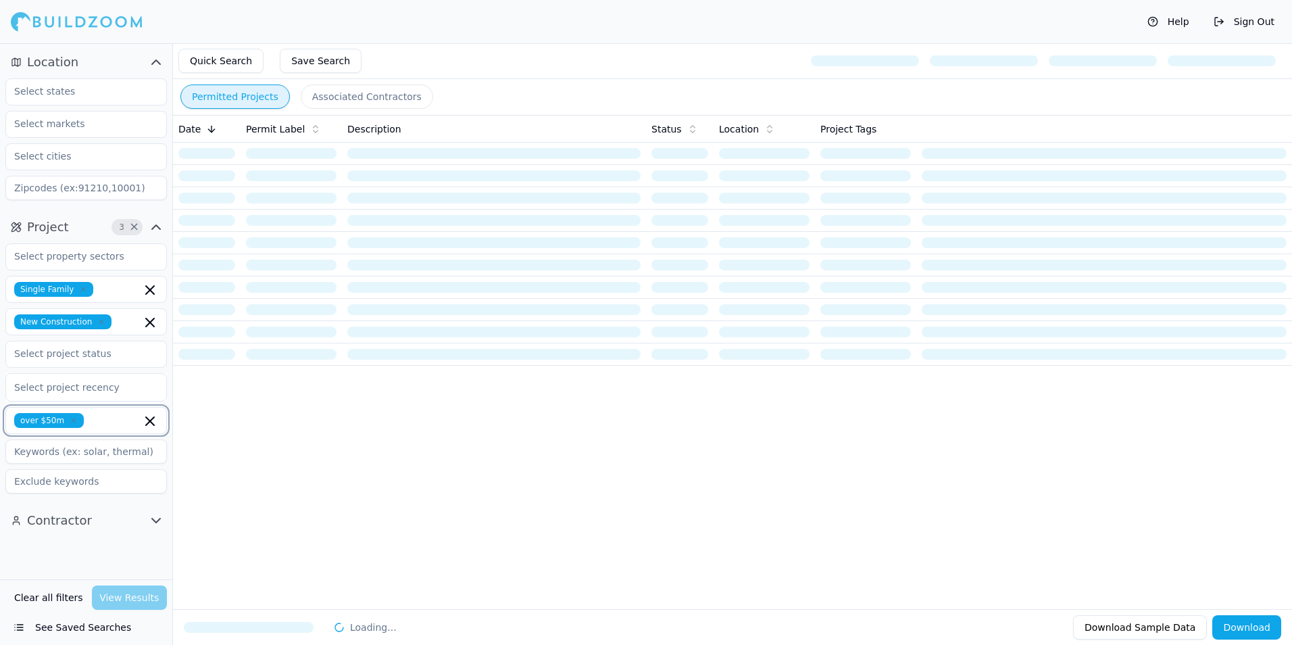
click at [152, 420] on icon "button" at bounding box center [150, 421] width 8 height 8
click at [69, 146] on input "text" at bounding box center [77, 156] width 143 height 24
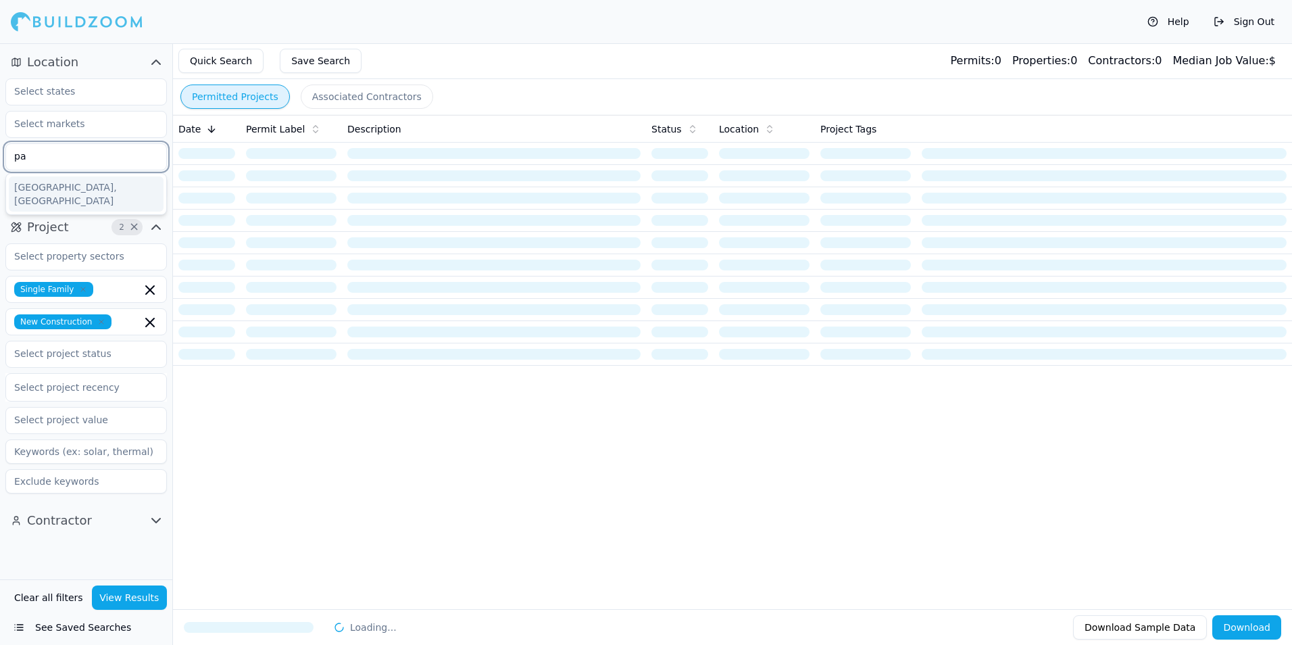
type input "p"
type input "scottsdale"
click at [53, 187] on div "Scottsdale, [GEOGRAPHIC_DATA]" at bounding box center [86, 193] width 155 height 35
click at [135, 605] on button "View Results" at bounding box center [130, 597] width 76 height 24
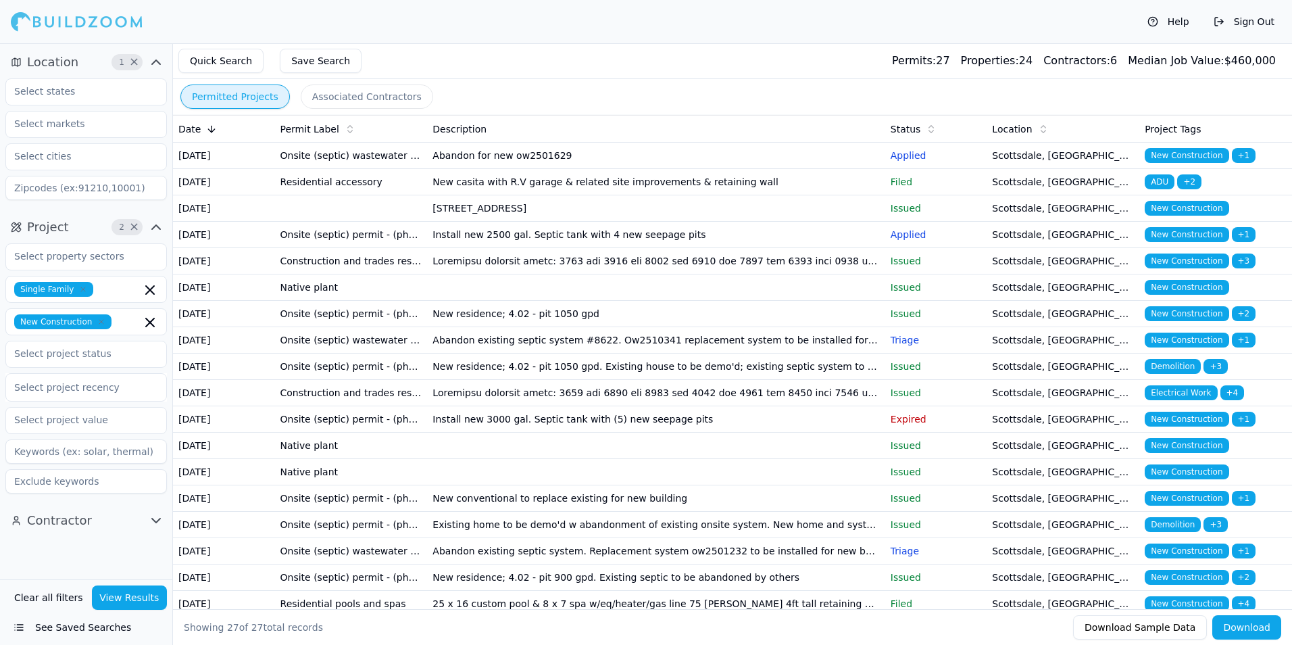
click at [707, 195] on td "New casita with R.V garage & related site improvements & retaining wall" at bounding box center [655, 182] width 457 height 26
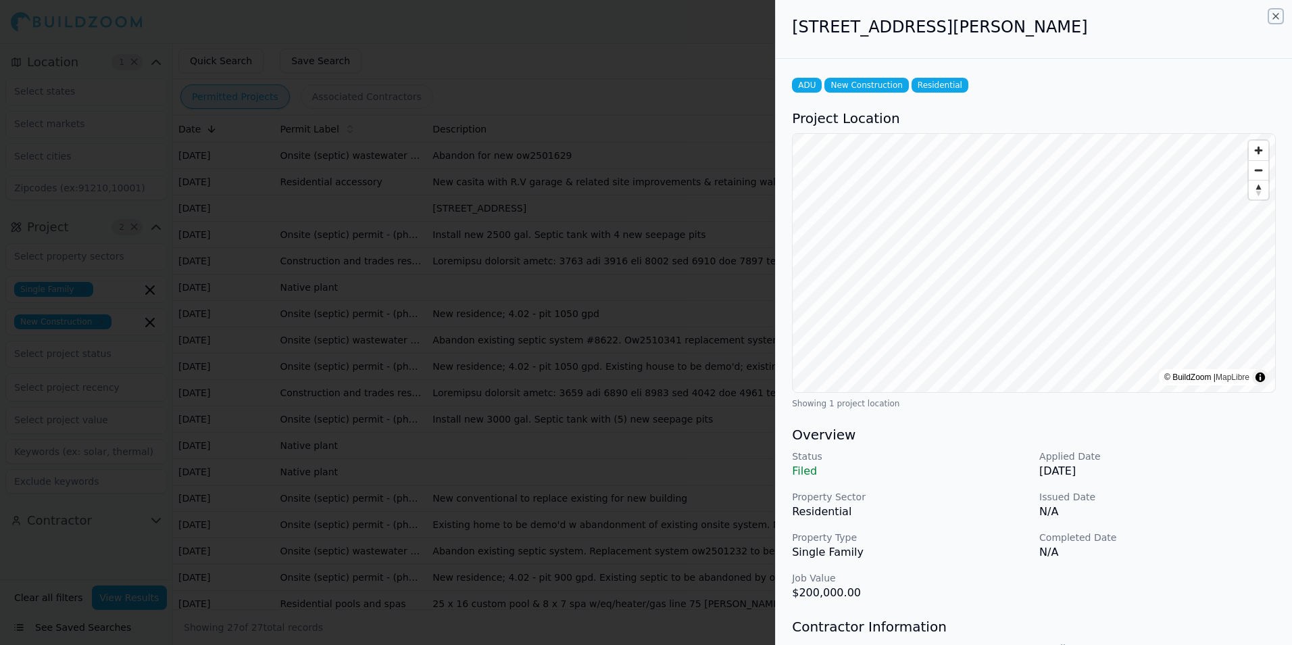
click at [1277, 18] on icon "button" at bounding box center [1275, 16] width 11 height 11
